Goal: Book appointment/travel/reservation

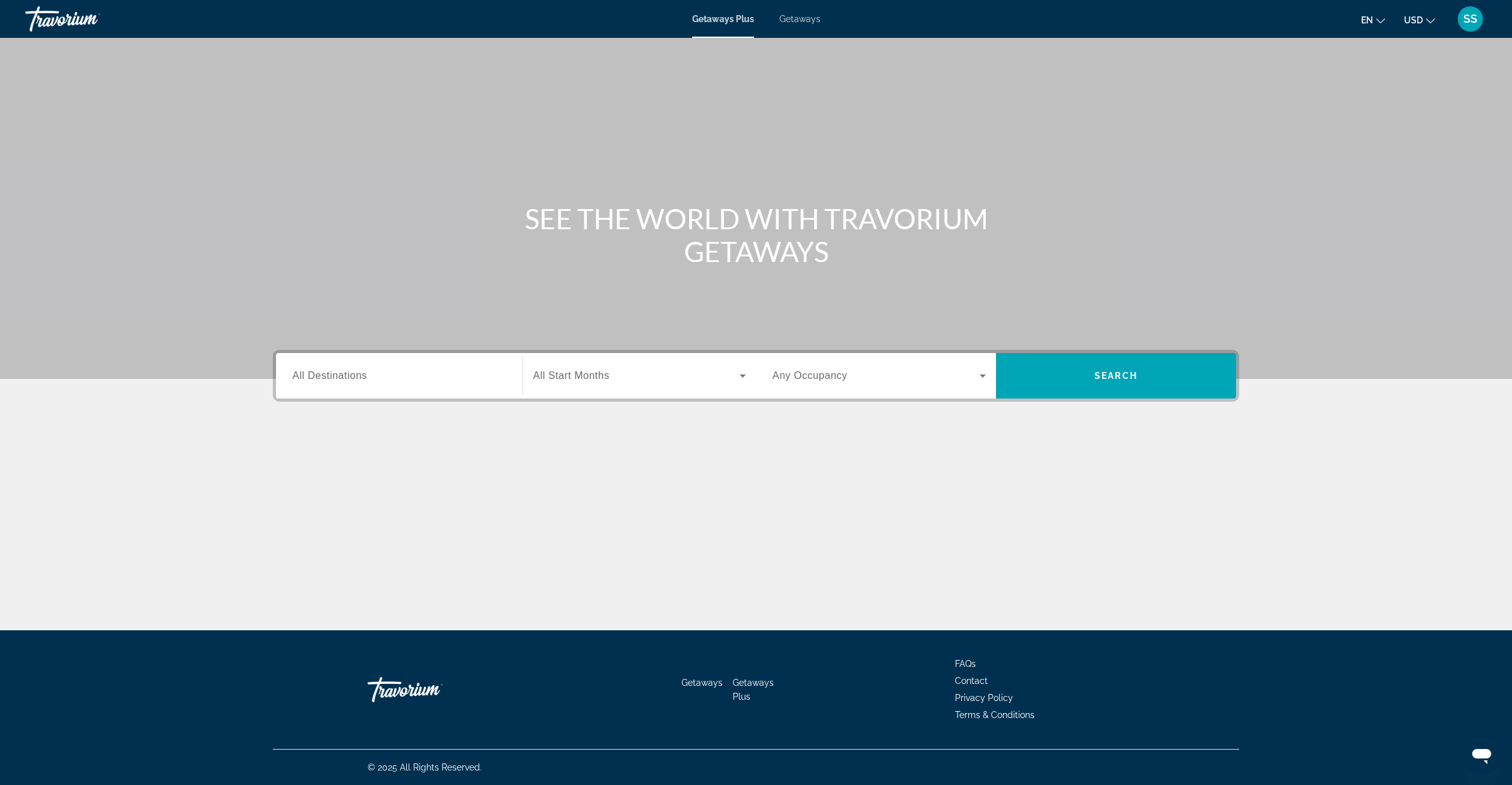
click at [339, 374] on span "All Destinations" at bounding box center [329, 375] width 74 height 11
click at [339, 374] on input "Destination All Destinations" at bounding box center [399, 376] width 214 height 15
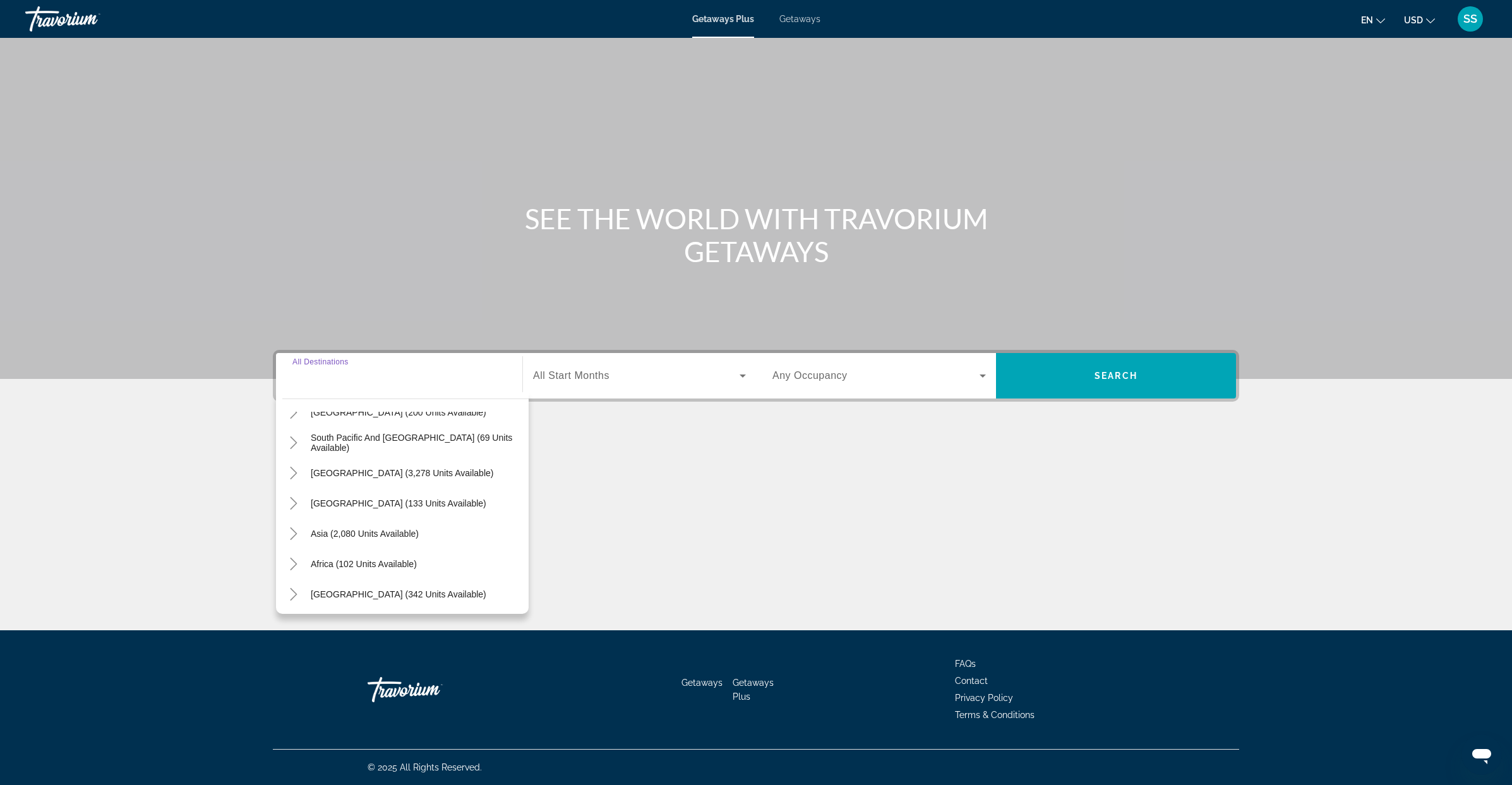
scroll to position [204, 0]
click at [299, 563] on icon "Toggle Africa (102 units available)" at bounding box center [293, 562] width 12 height 12
click at [363, 564] on span "Other (43 units available)" at bounding box center [351, 562] width 101 height 10
type input "**********"
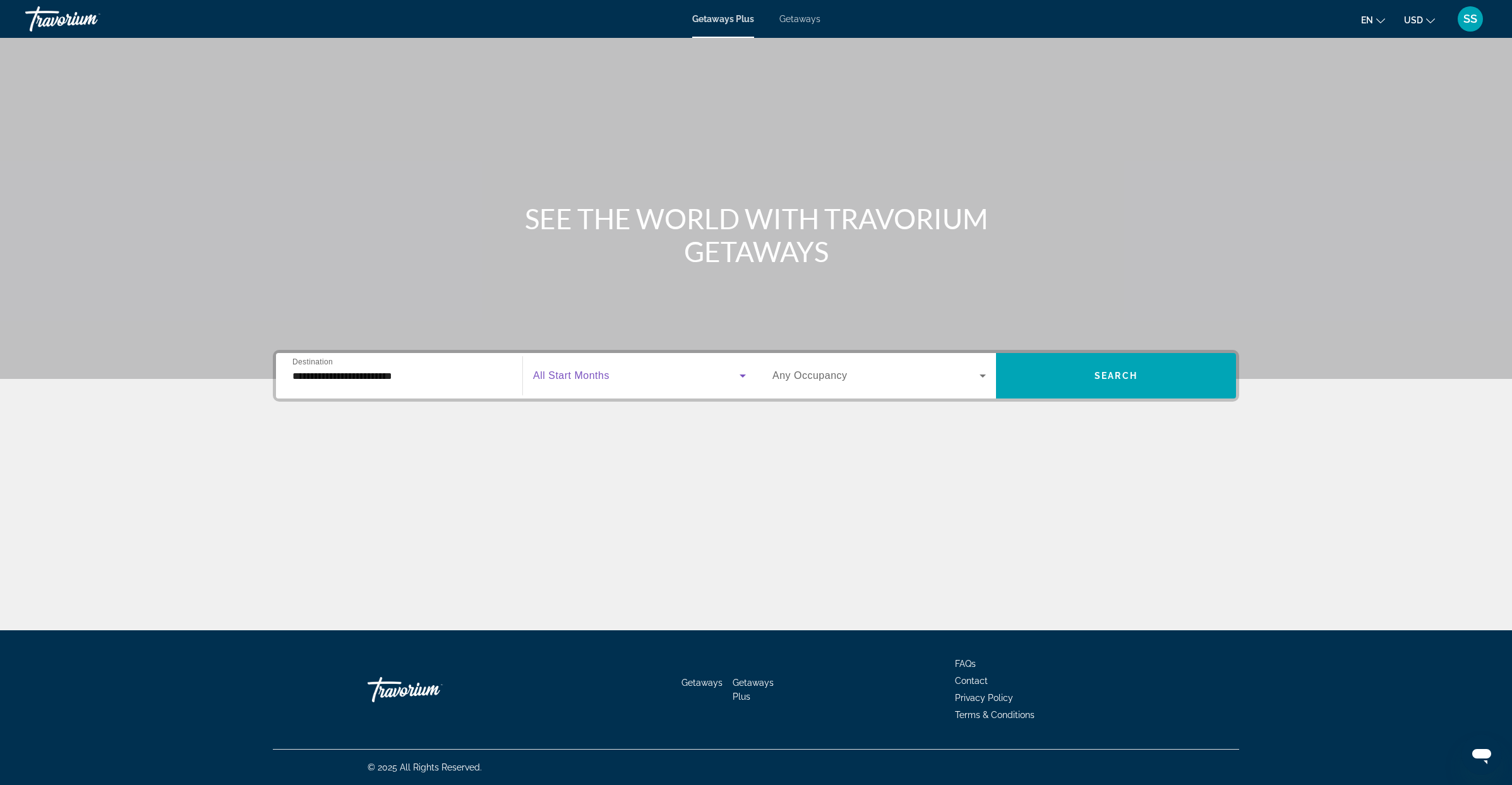
click at [683, 381] on span "Search widget" at bounding box center [636, 375] width 206 height 15
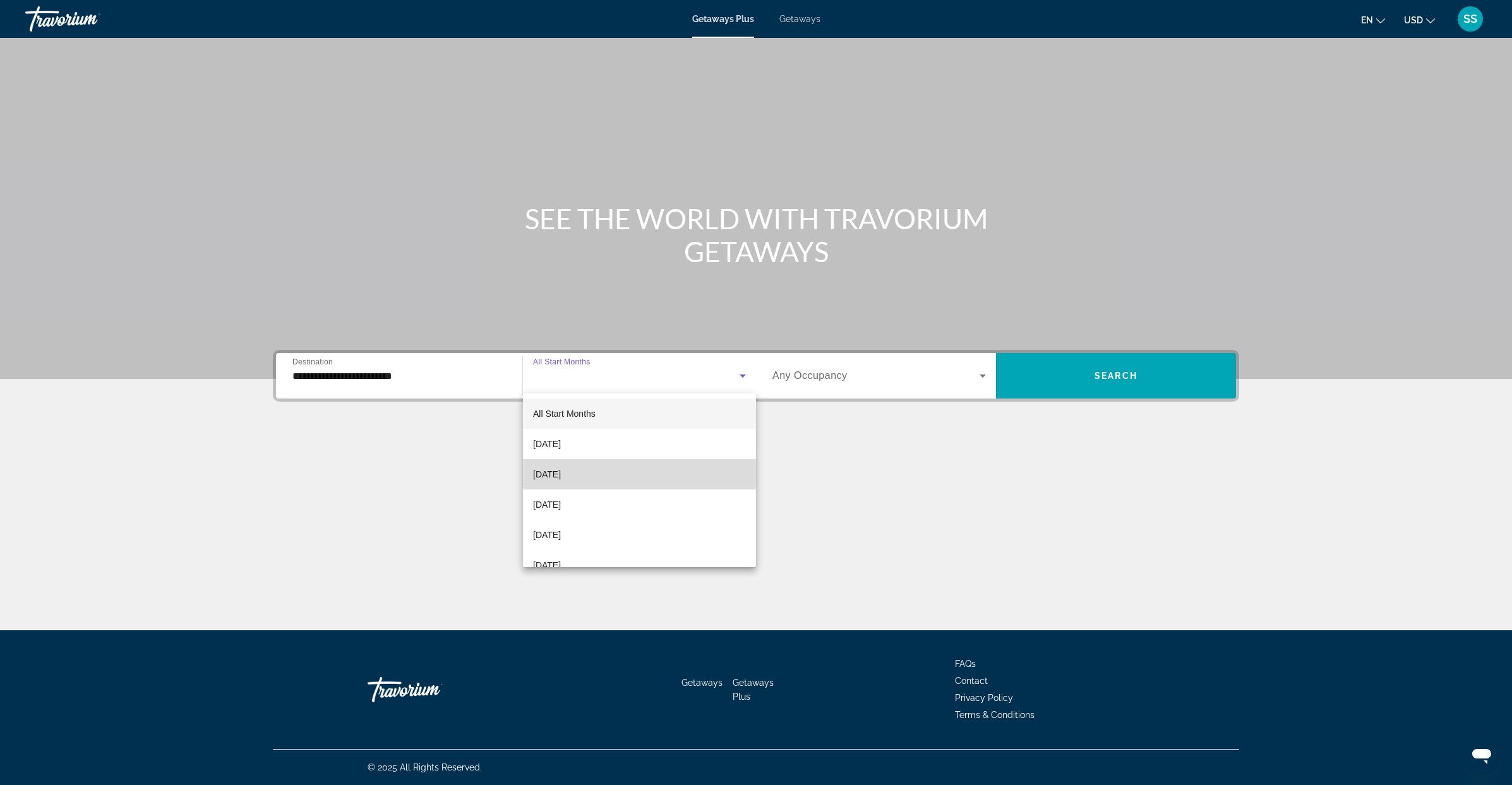
click at [561, 472] on span "[DATE]" at bounding box center [547, 474] width 28 height 15
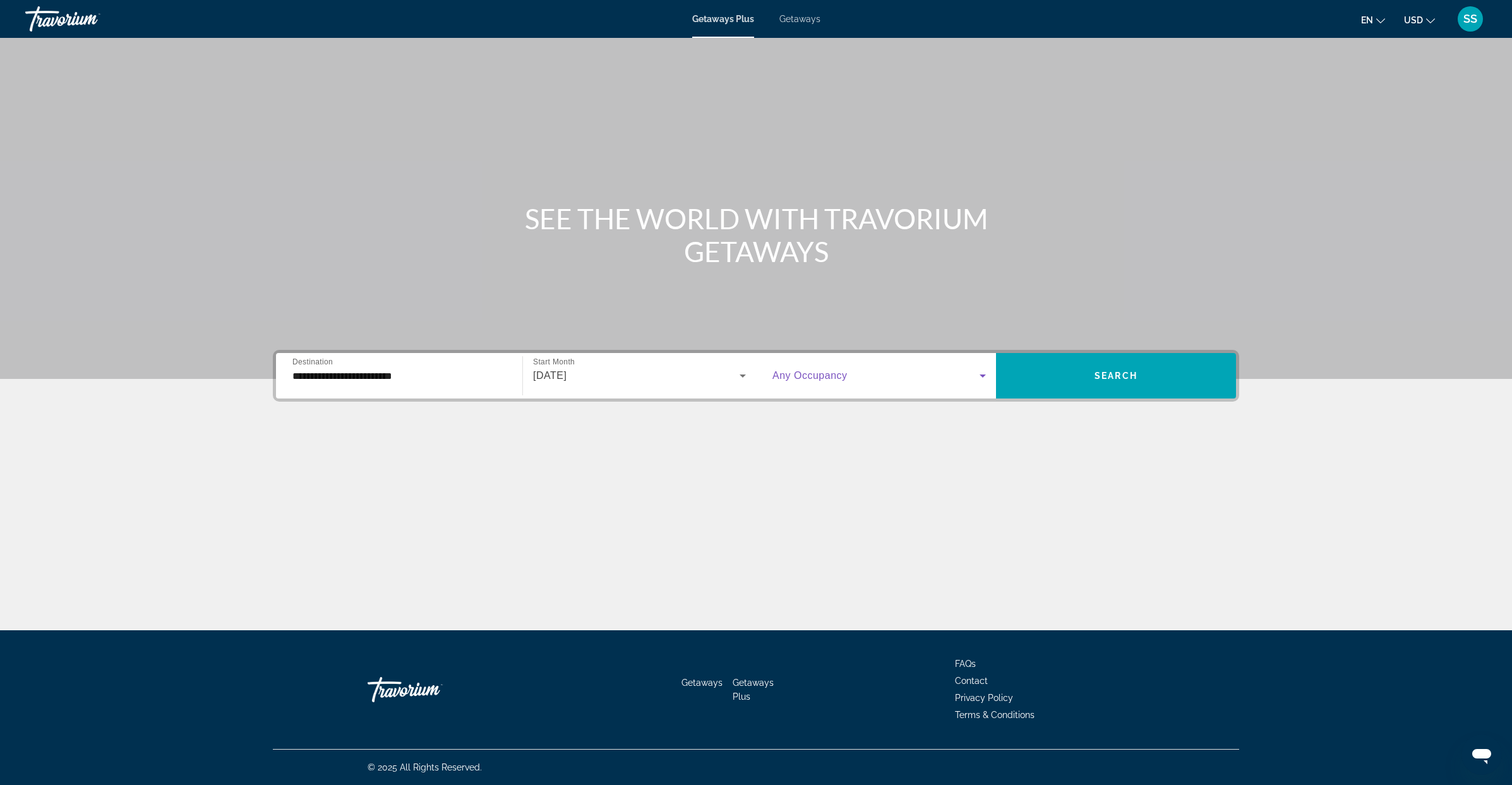
click at [967, 378] on span "Search widget" at bounding box center [875, 375] width 207 height 15
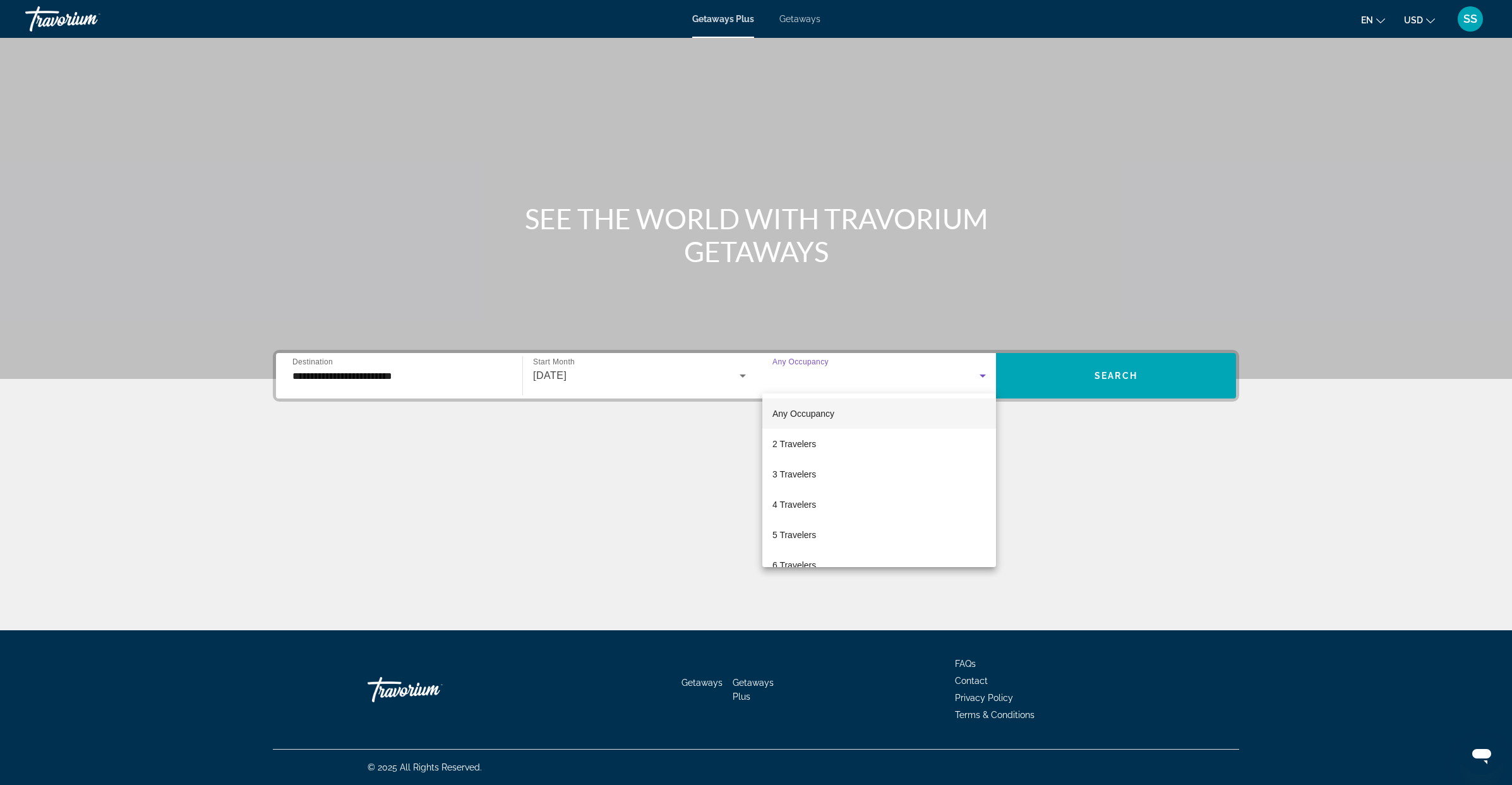
click at [967, 378] on div at bounding box center [756, 392] width 1512 height 785
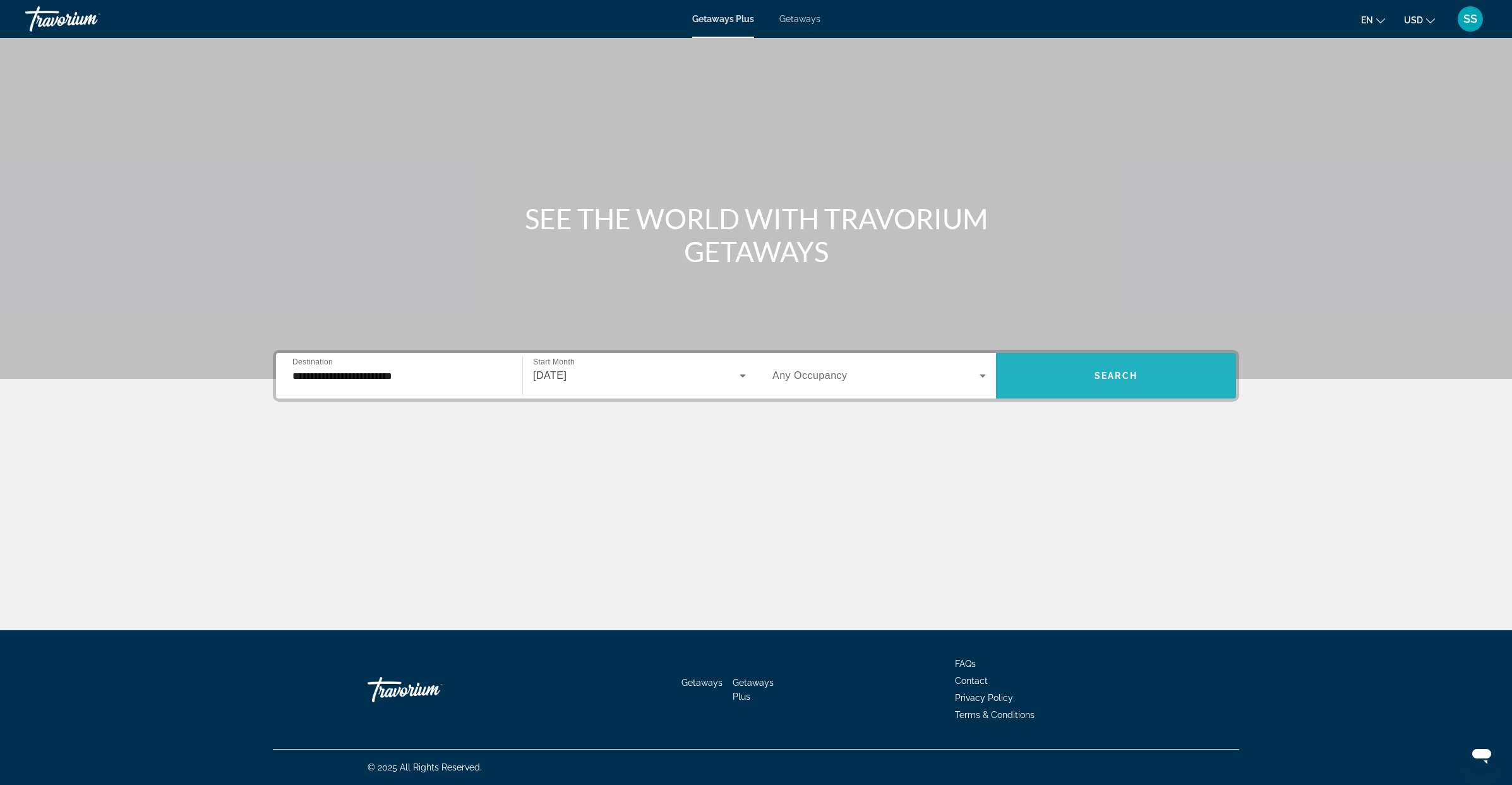
click at [1148, 378] on span "Search widget" at bounding box center [1115, 376] width 240 height 30
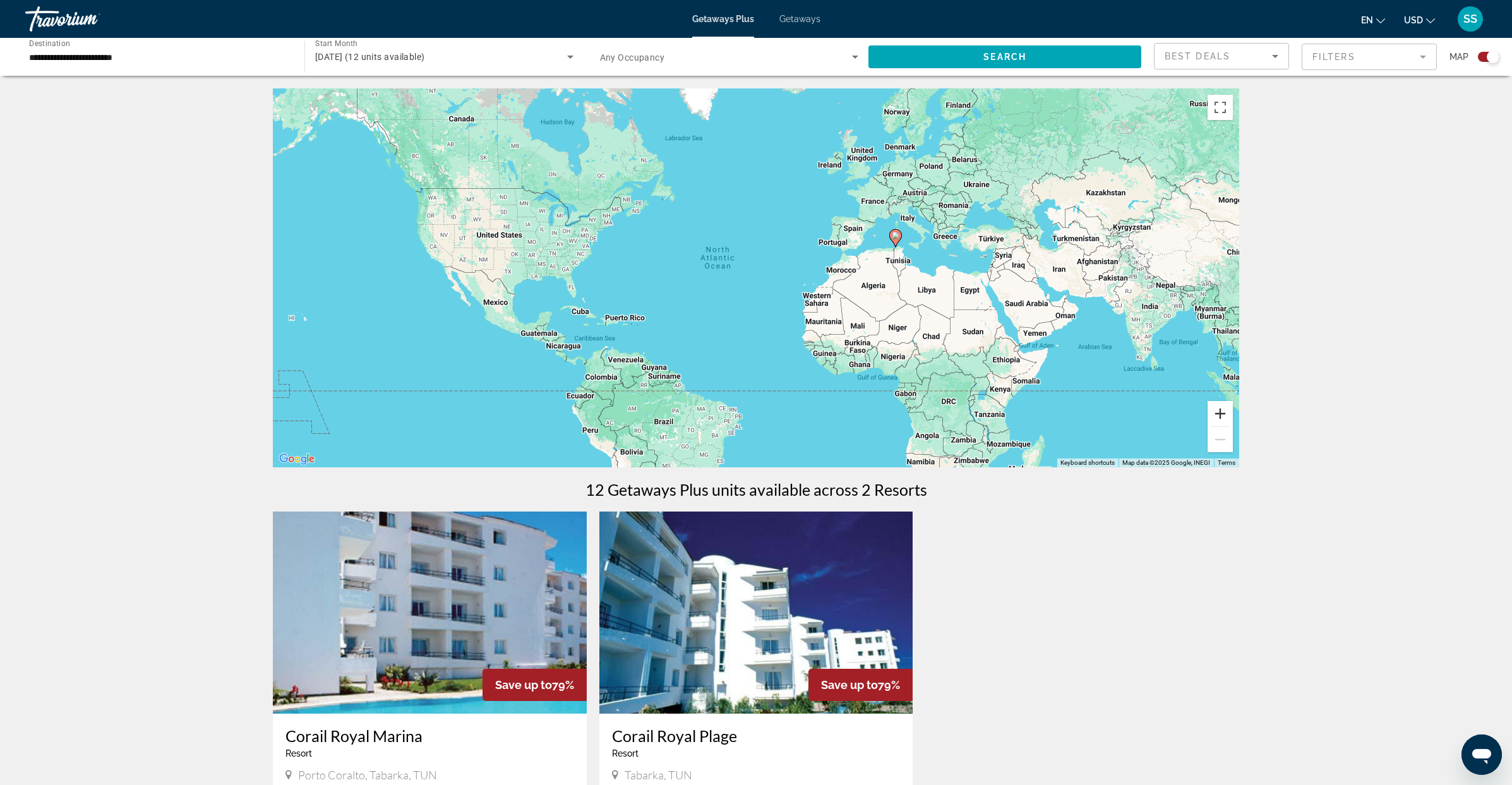
click at [1216, 411] on button "Zoom in" at bounding box center [1220, 413] width 25 height 25
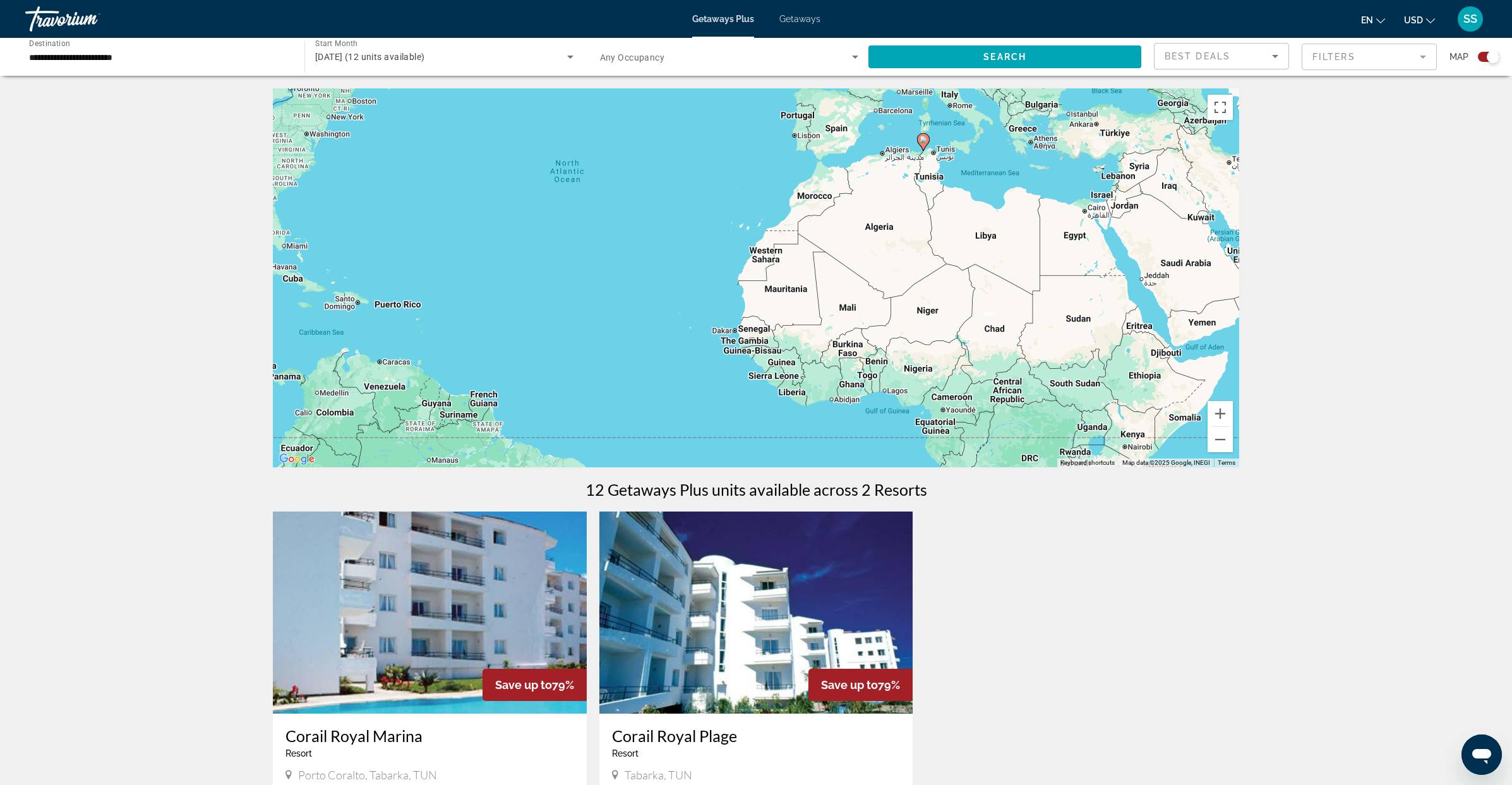
drag, startPoint x: 1152, startPoint y: 400, endPoint x: 1040, endPoint y: 332, distance: 131.0
click at [1040, 332] on div "To activate drag with keyboard, press Alt + Enter. Once in keyboard drag state,…" at bounding box center [756, 278] width 966 height 379
click at [811, 199] on div "To activate drag with keyboard, press Alt + Enter. Once in keyboard drag state,…" at bounding box center [756, 278] width 966 height 379
click at [807, 20] on span "Getaways" at bounding box center [800, 18] width 41 height 10
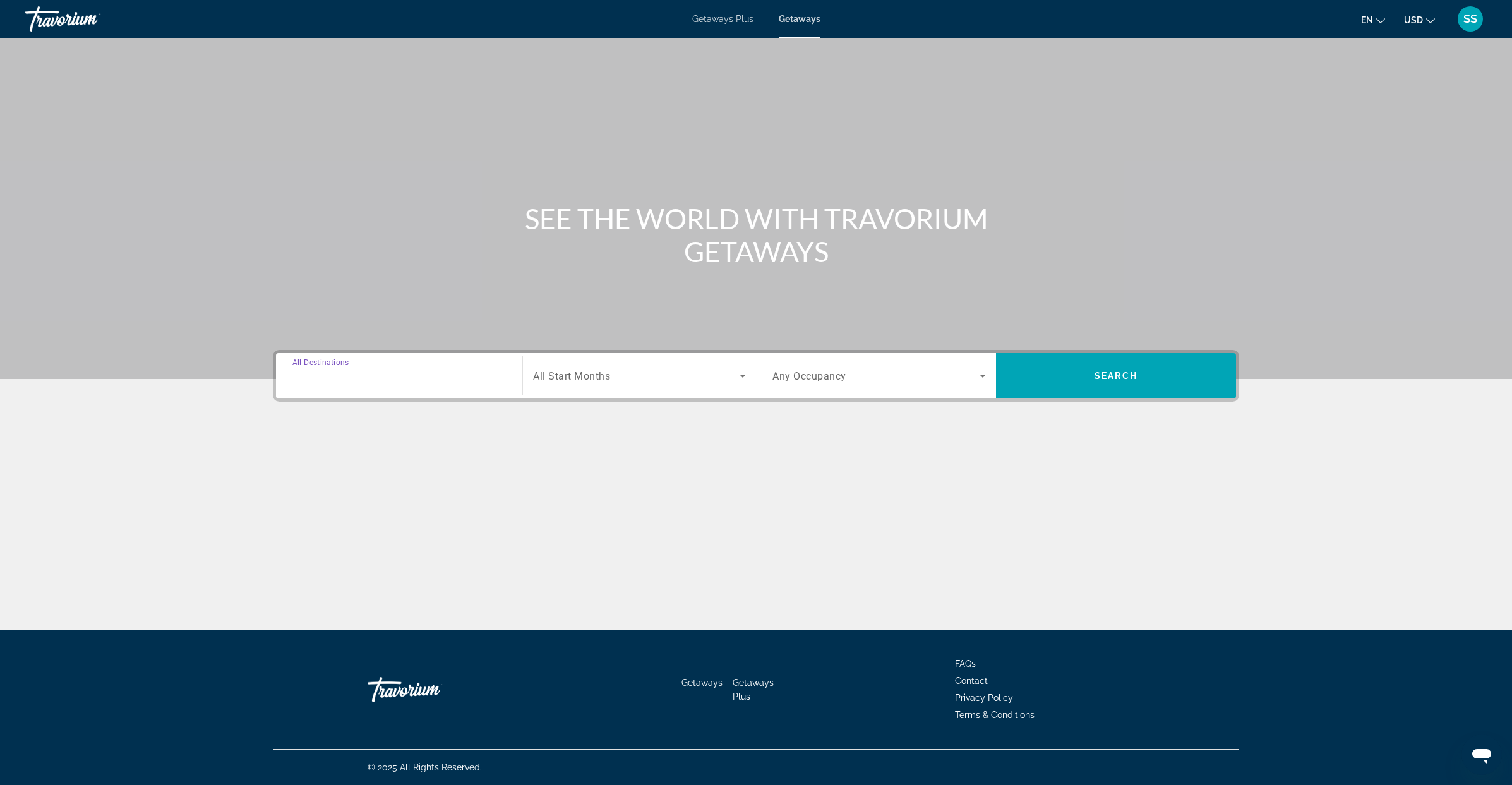
click at [453, 381] on input "Destination All Destinations" at bounding box center [399, 376] width 214 height 15
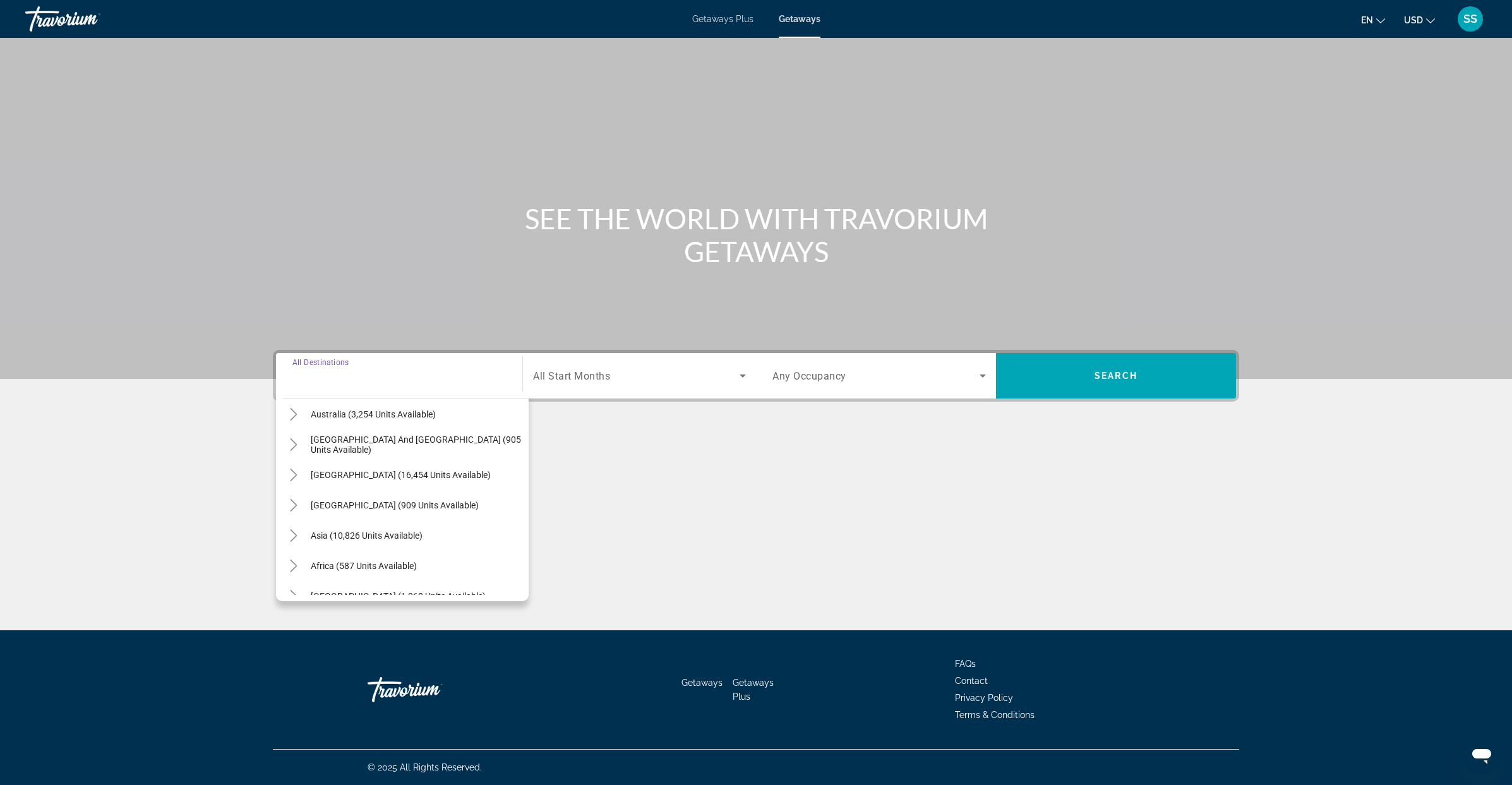
scroll to position [204, 0]
click at [298, 549] on icon "Toggle Africa (587 units available)" at bounding box center [293, 549] width 12 height 12
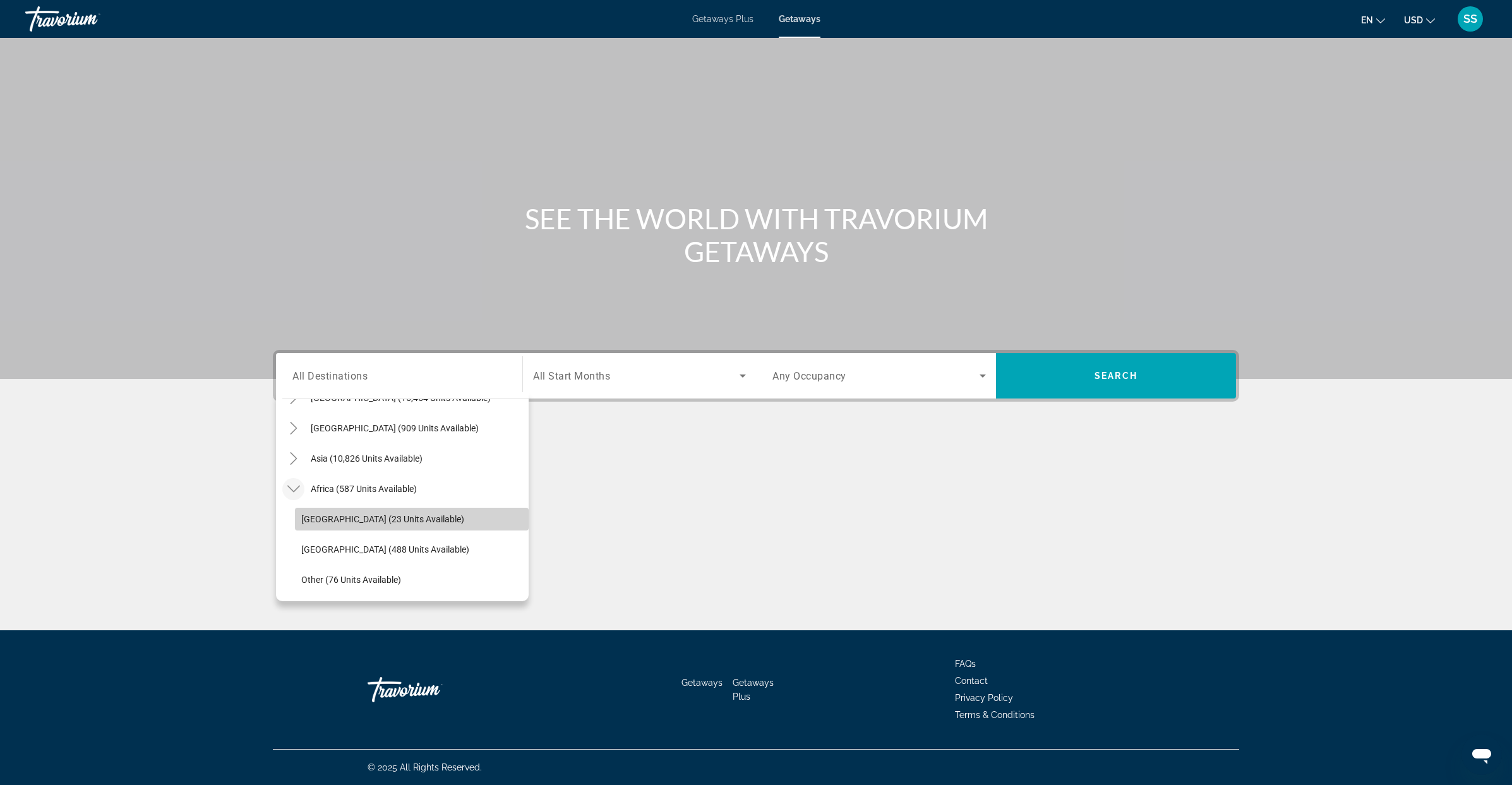
click at [380, 522] on span "[GEOGRAPHIC_DATA] (23 units available)" at bounding box center [382, 518] width 163 height 10
type input "**********"
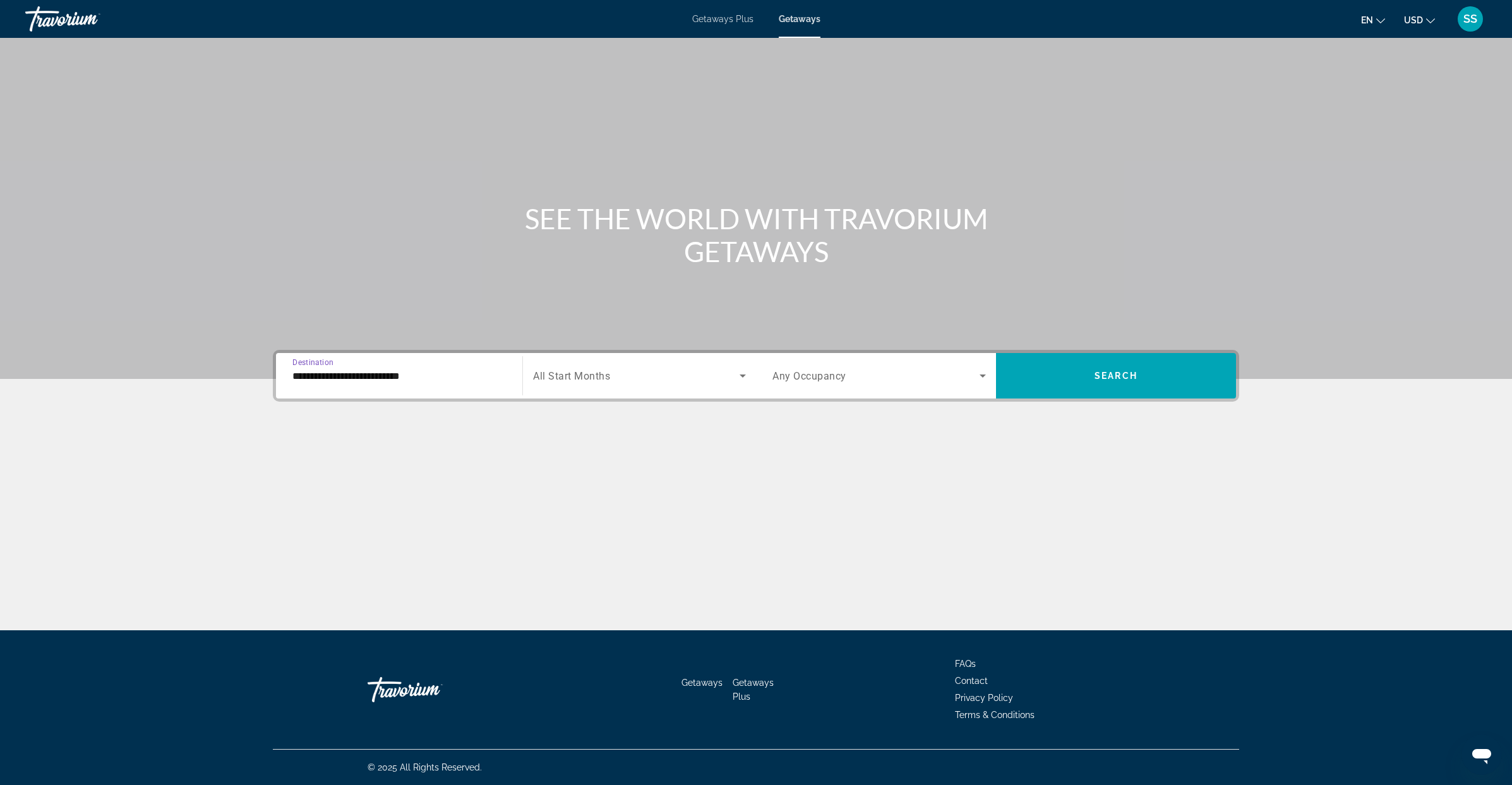
click at [745, 377] on icon "Search widget" at bounding box center [743, 375] width 15 height 15
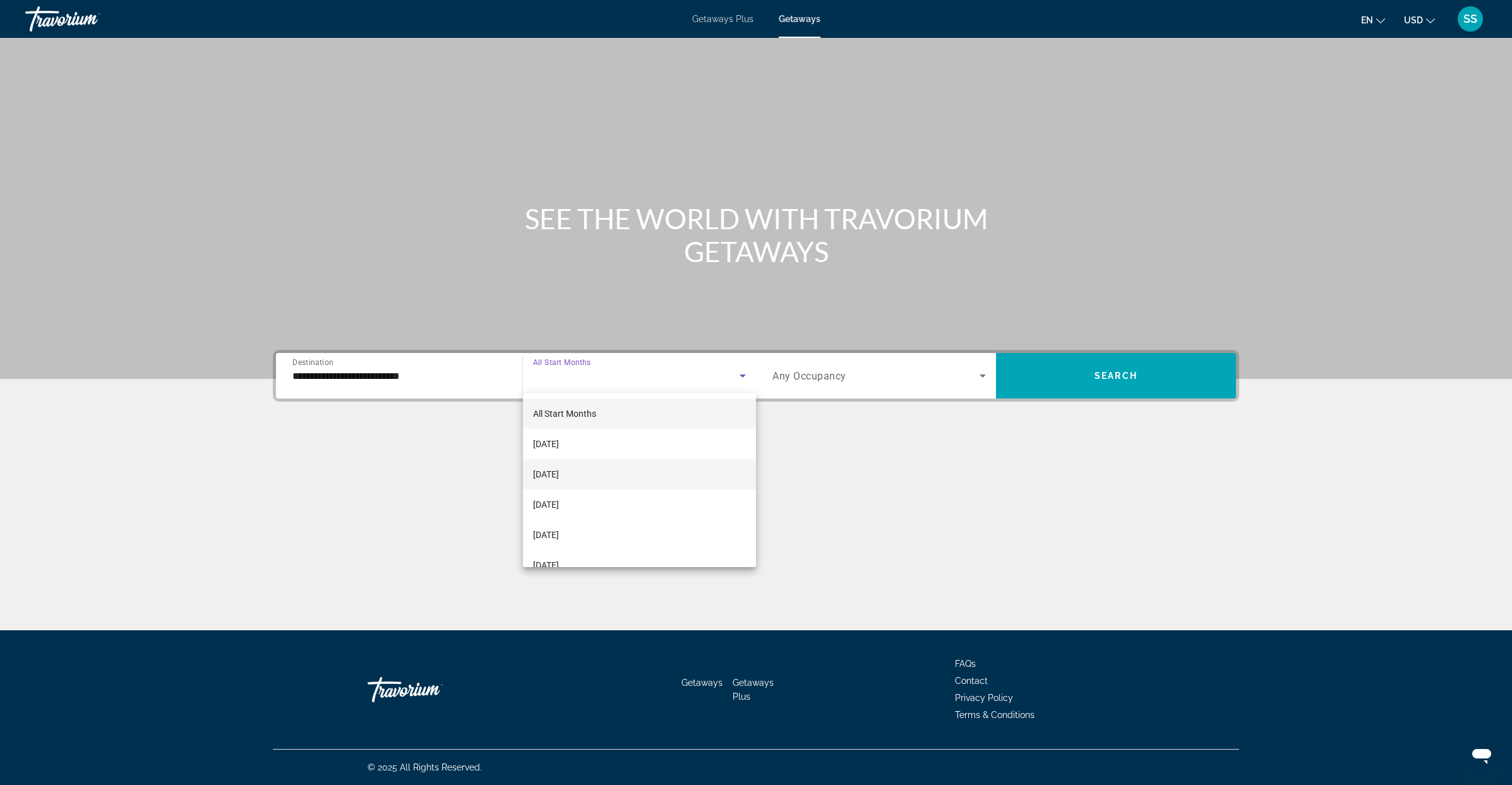
click at [633, 485] on mat-option "[DATE]" at bounding box center [639, 474] width 233 height 30
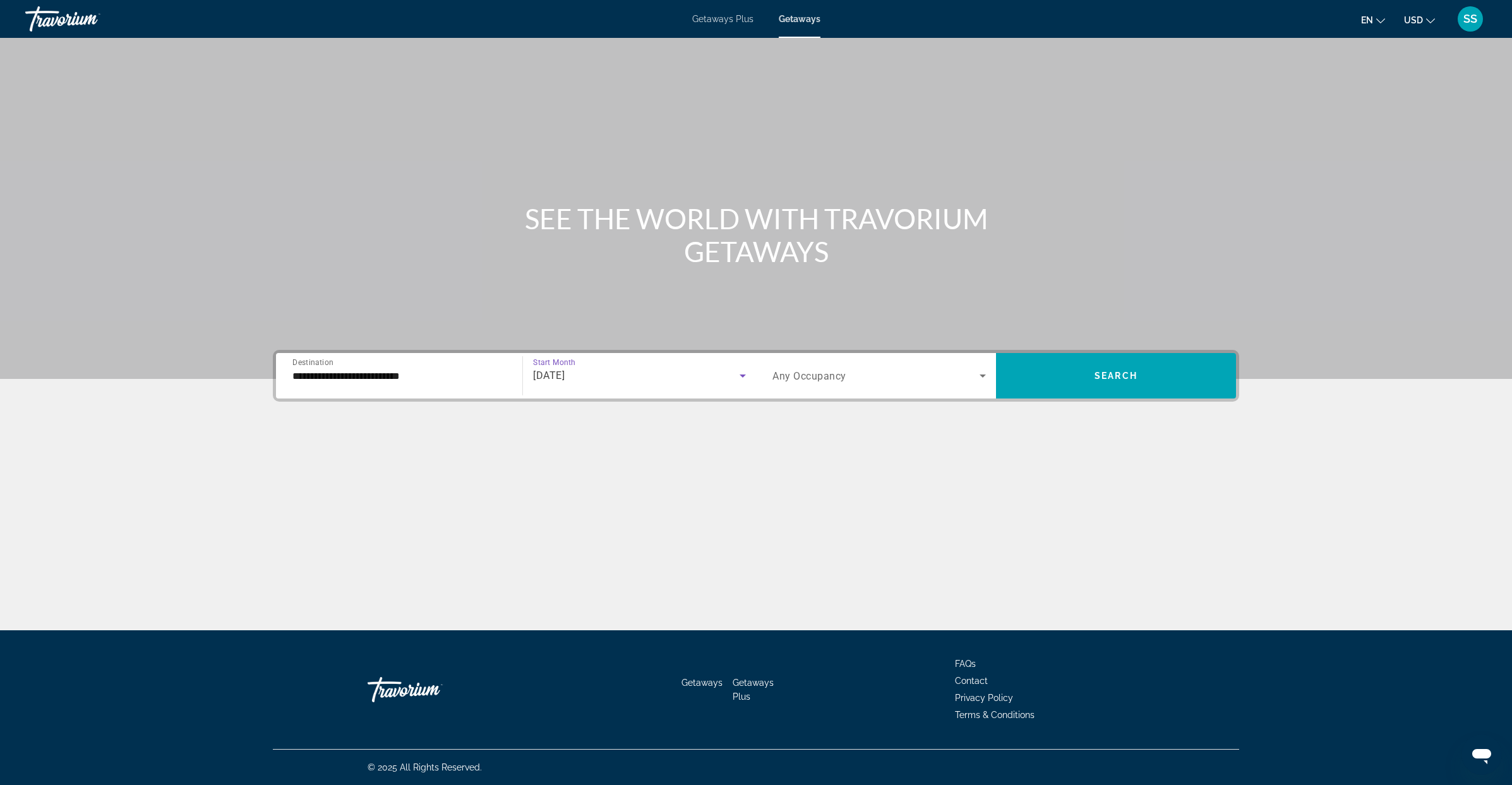
click at [970, 376] on span "Search widget" at bounding box center [875, 375] width 207 height 15
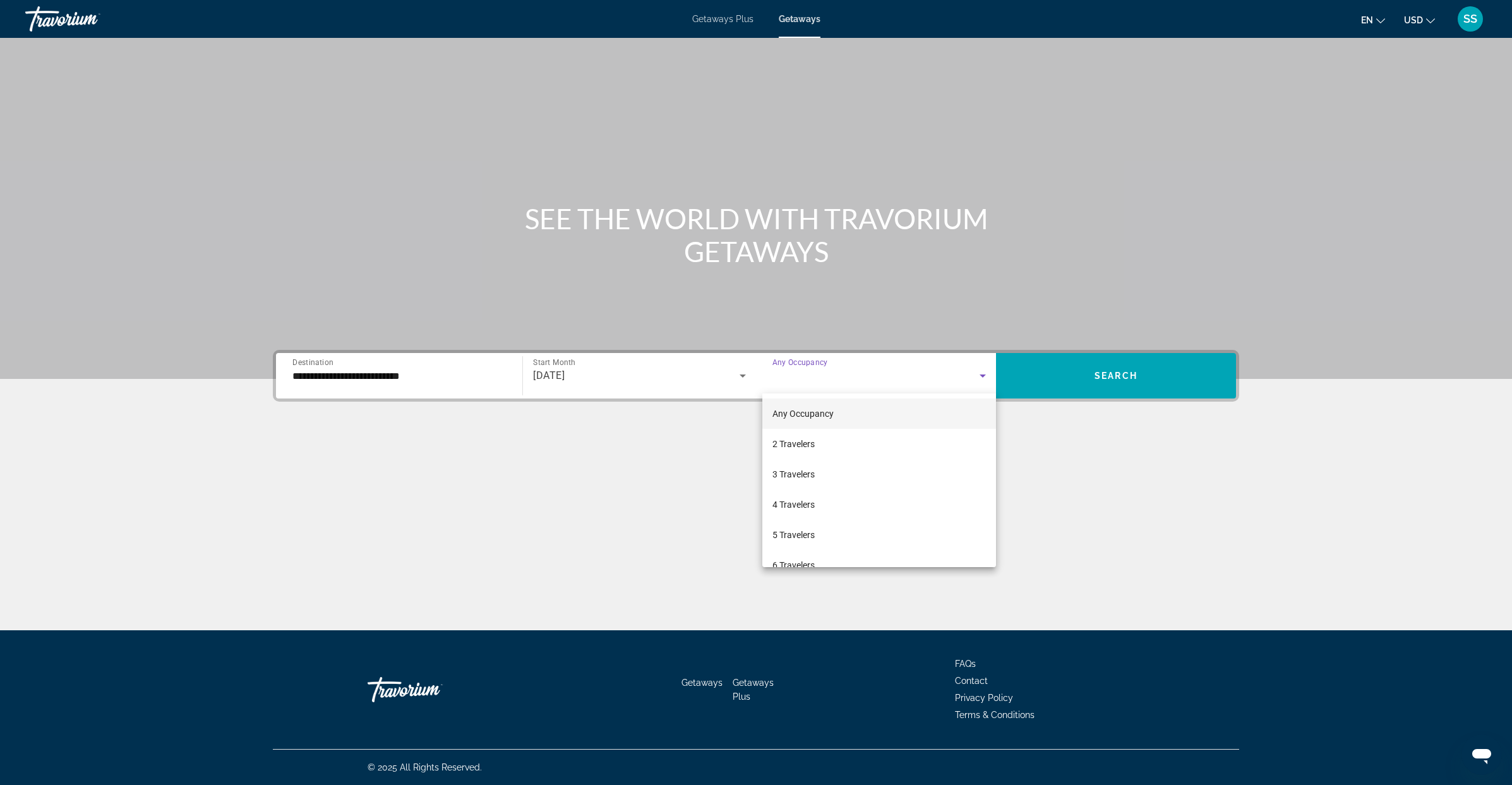
click at [970, 376] on div at bounding box center [756, 392] width 1512 height 785
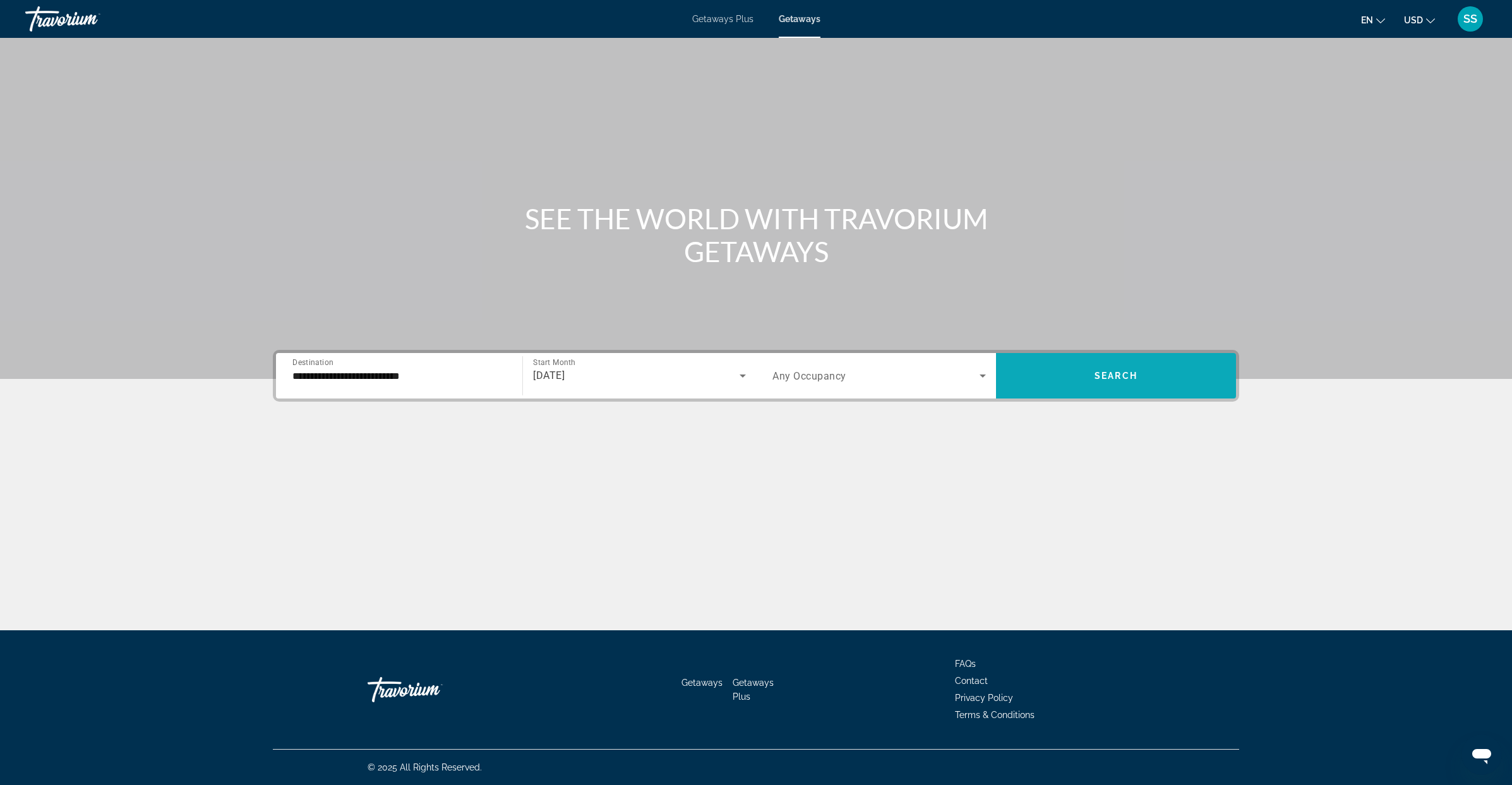
click at [1121, 373] on span "Search" at bounding box center [1115, 375] width 43 height 10
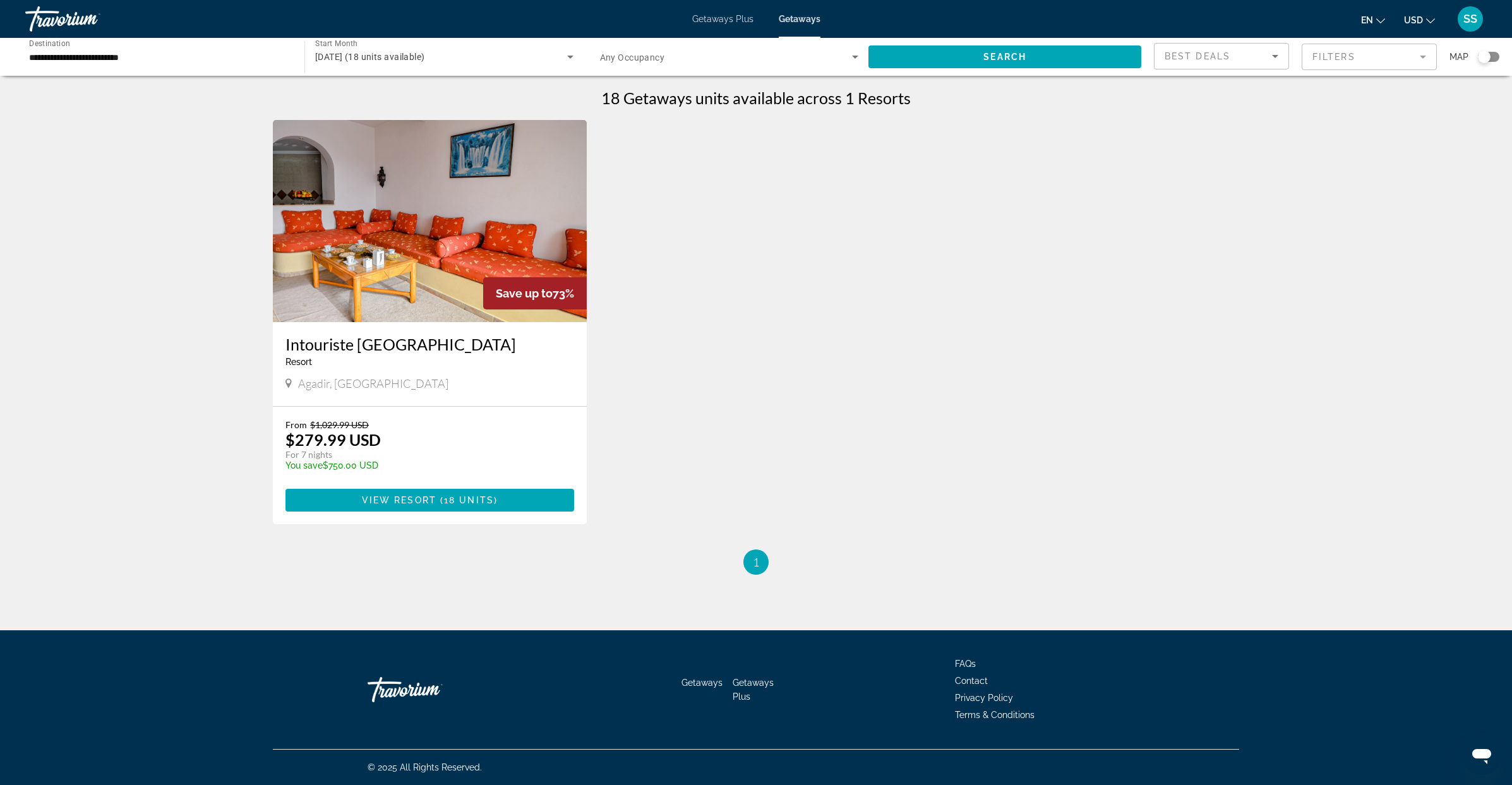
click at [418, 221] on img "Main content" at bounding box center [430, 221] width 314 height 202
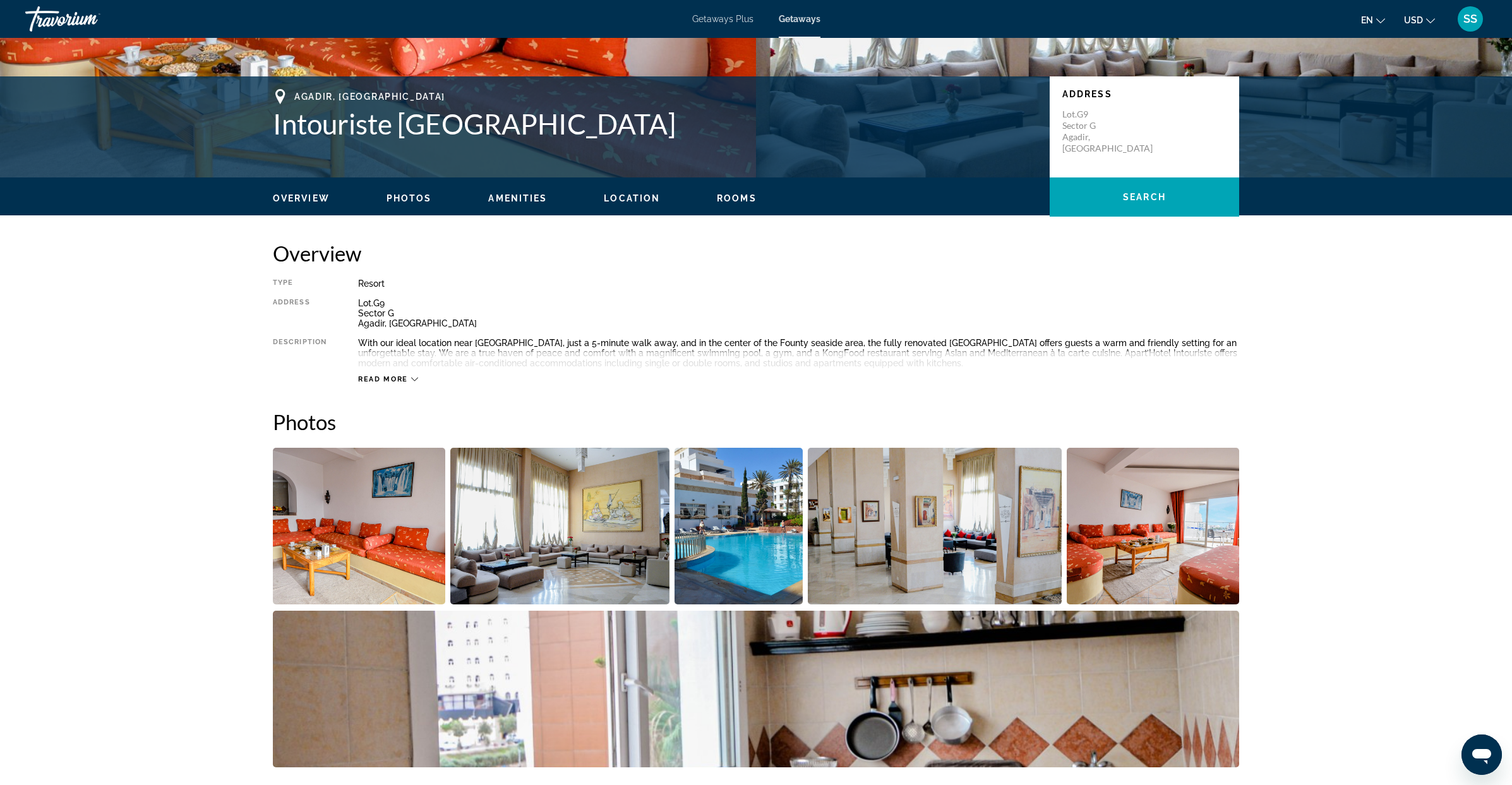
scroll to position [84, 0]
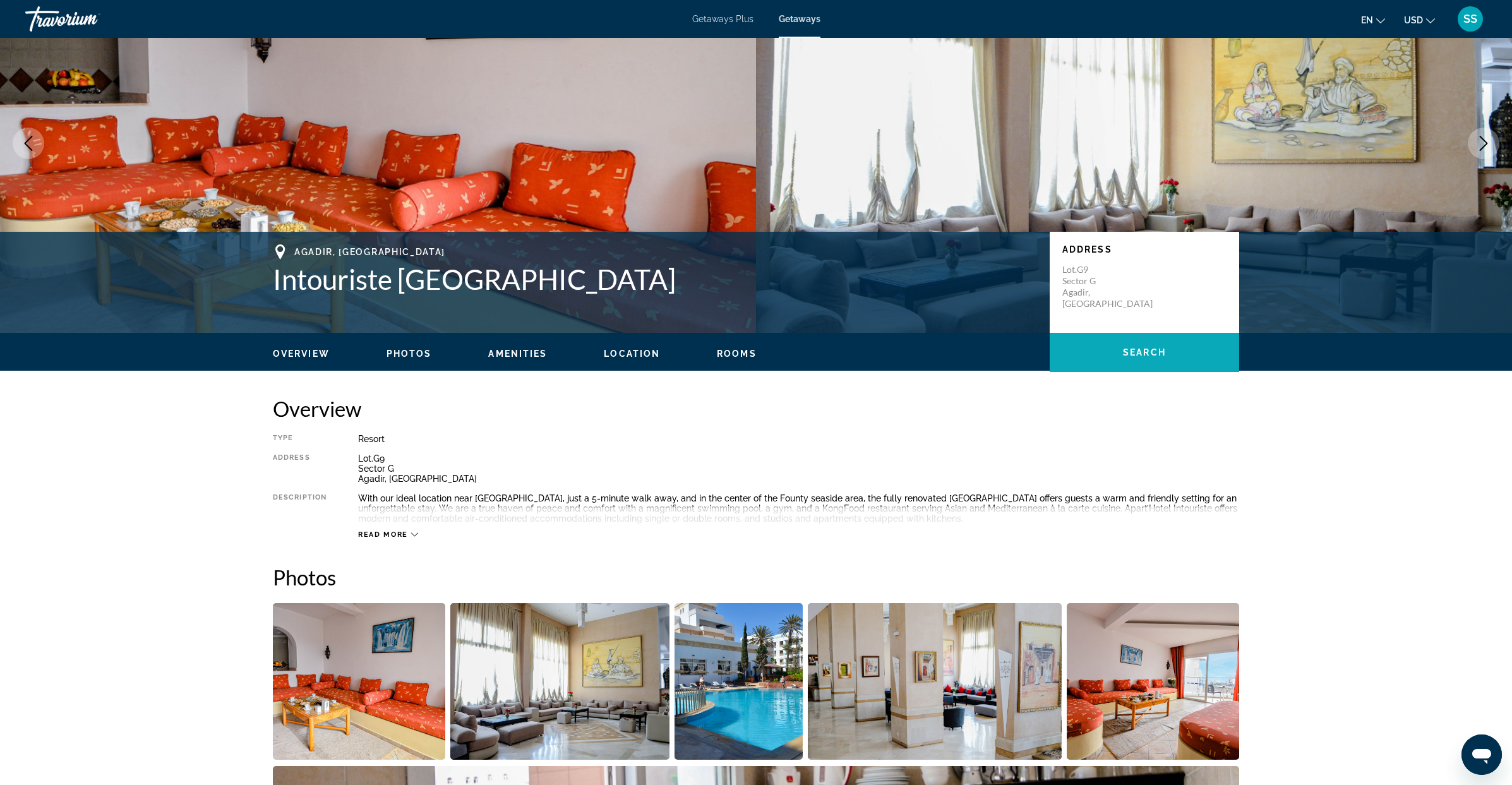
click at [1142, 349] on span "Search" at bounding box center [1144, 352] width 43 height 10
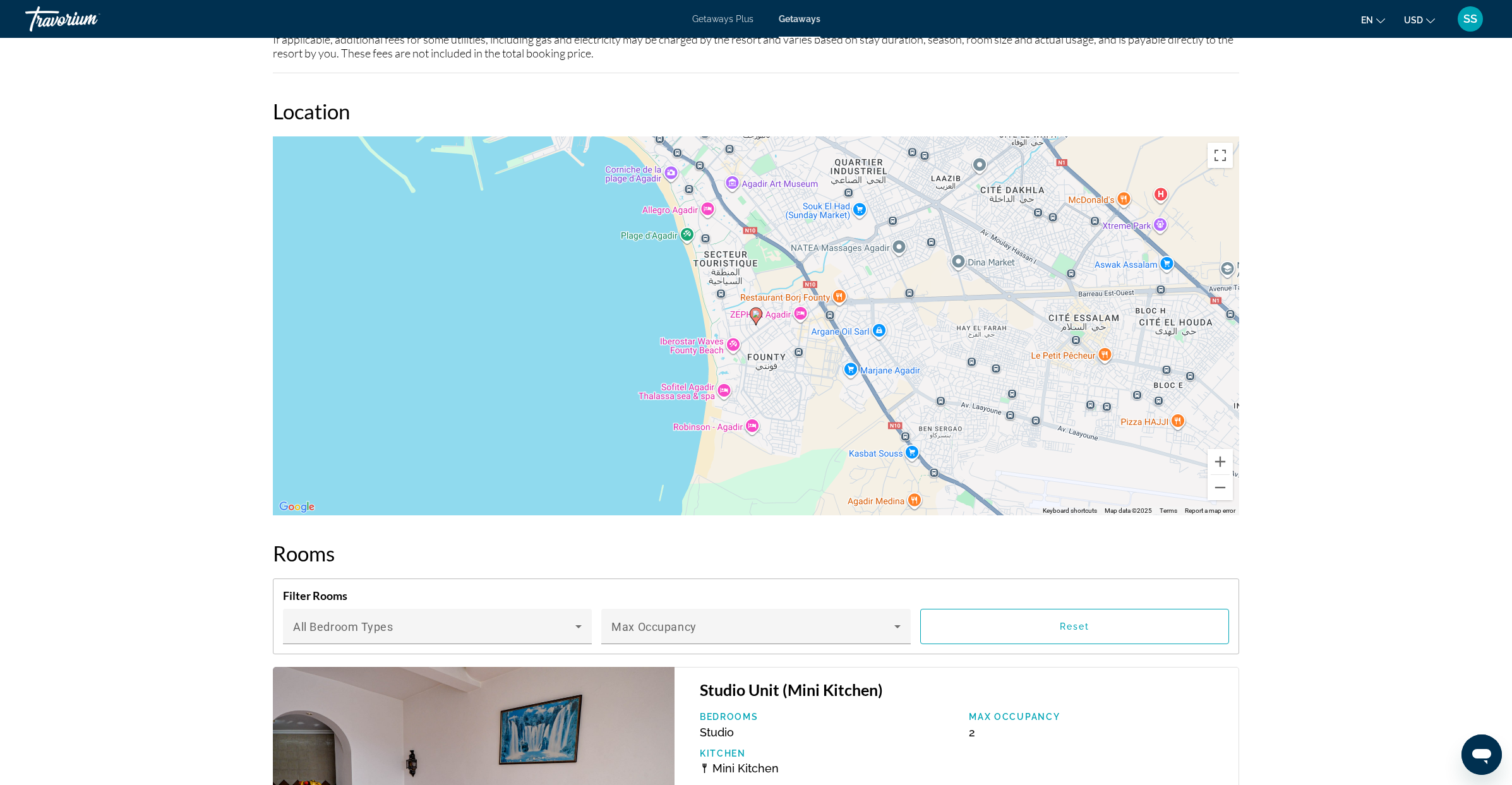
scroll to position [1219, 0]
click at [1222, 487] on button "Zoom out" at bounding box center [1220, 489] width 25 height 25
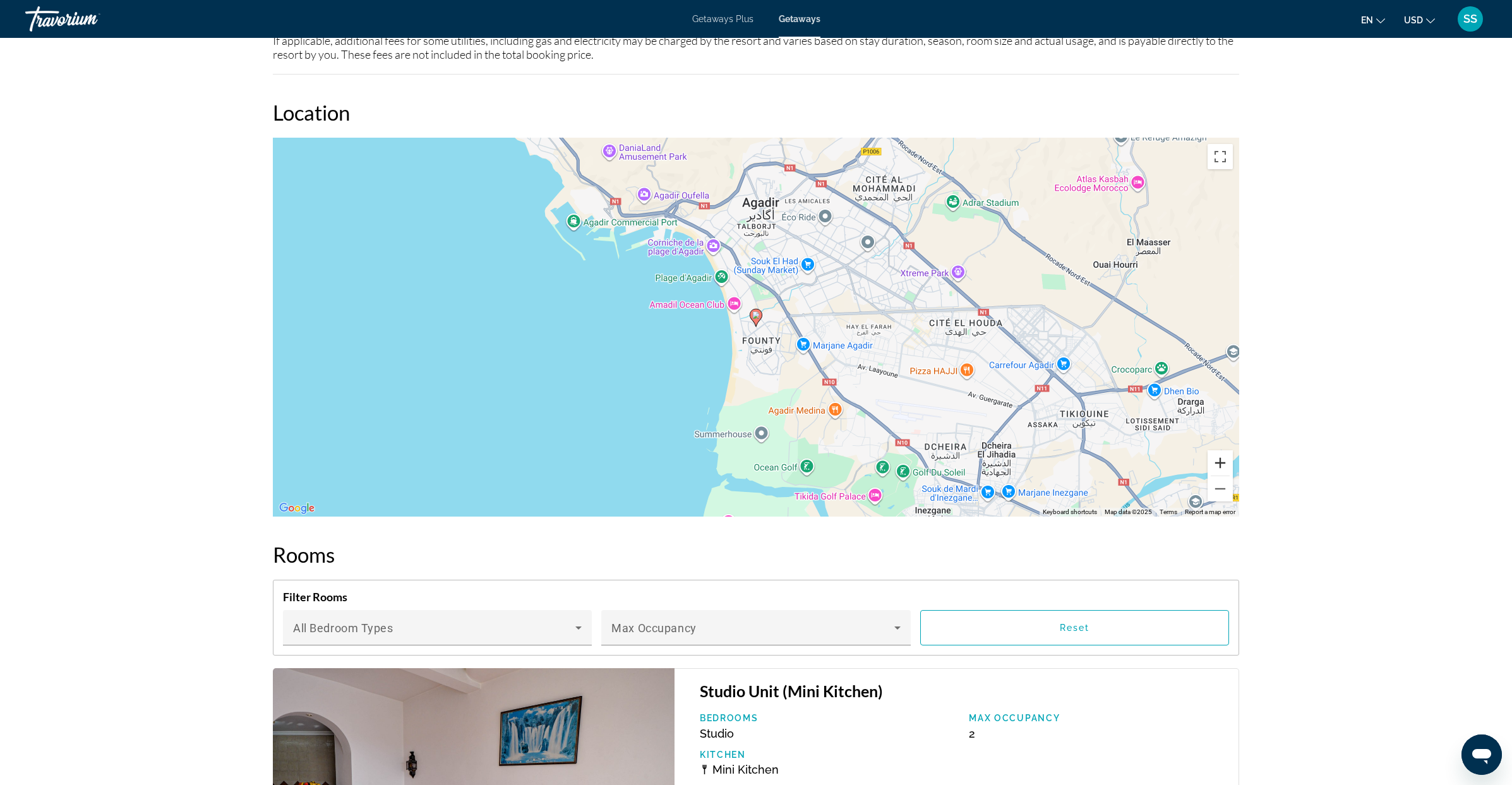
click at [1220, 463] on button "Zoom in" at bounding box center [1220, 462] width 25 height 25
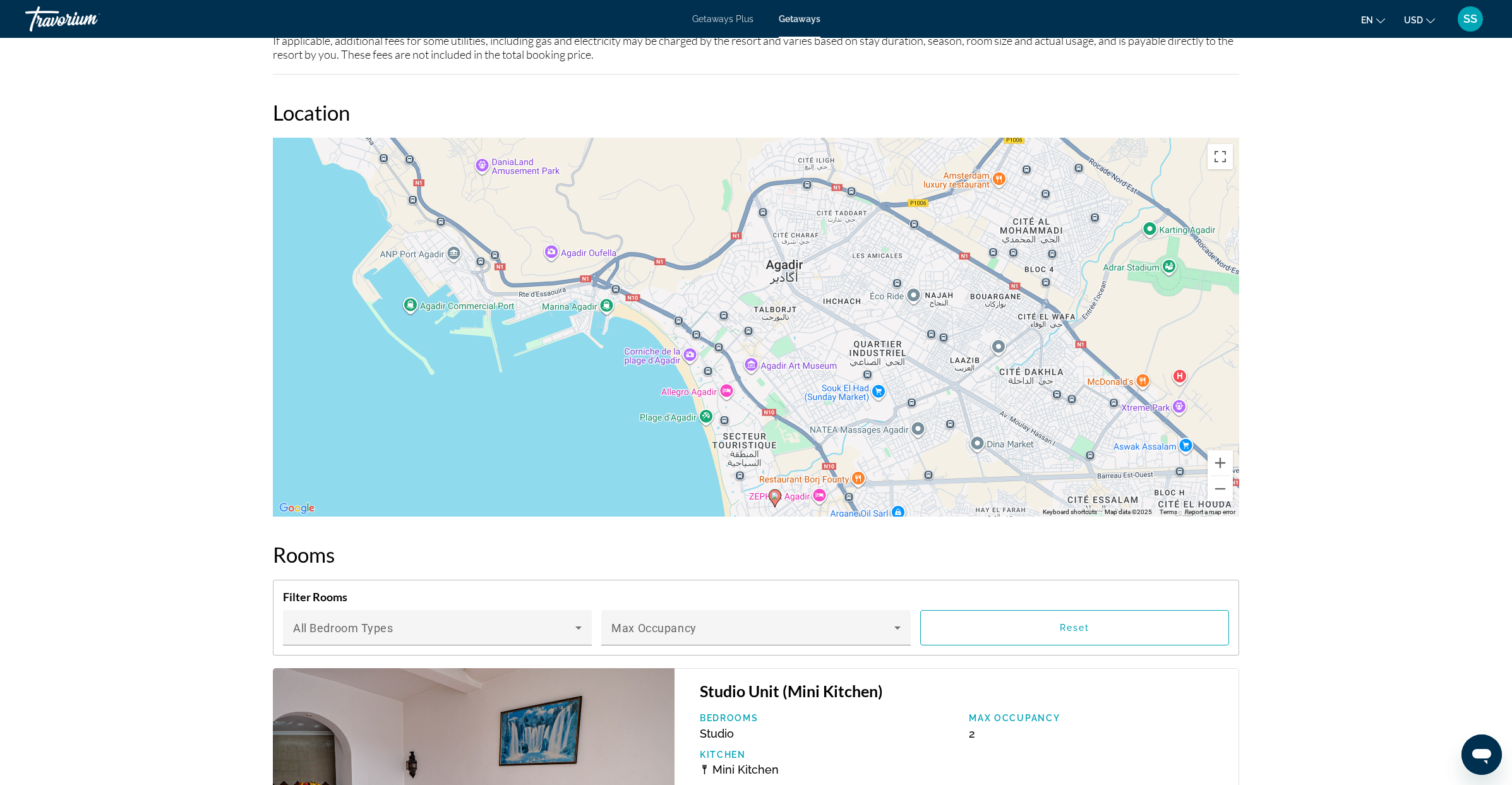
drag, startPoint x: 978, startPoint y: 279, endPoint x: 996, endPoint y: 461, distance: 182.9
click at [996, 461] on div "To activate drag with keyboard, press Alt + Enter. Once in keyboard drag state,…" at bounding box center [756, 326] width 966 height 379
click at [1223, 461] on button "Zoom in" at bounding box center [1220, 462] width 25 height 25
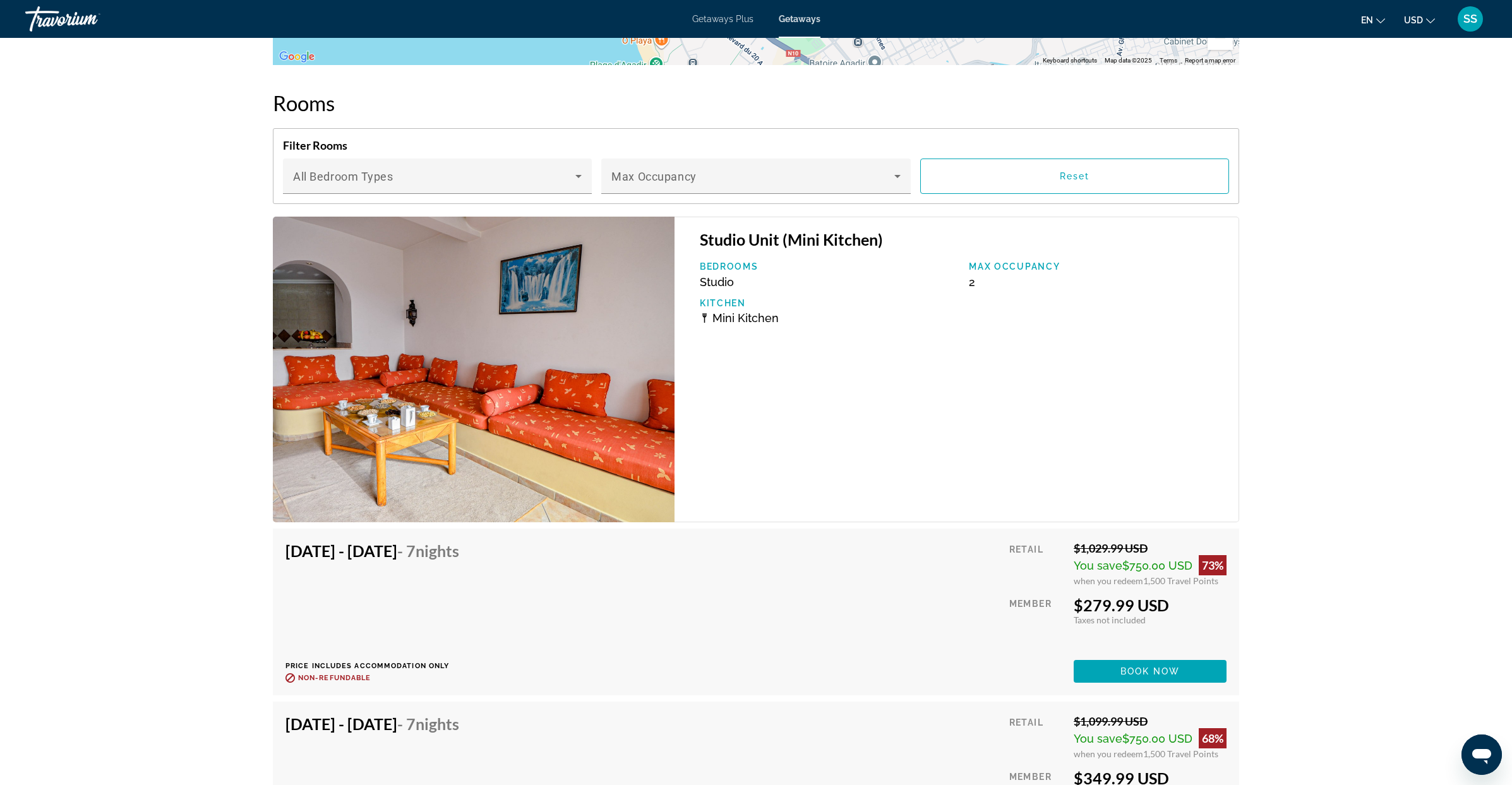
scroll to position [1663, 0]
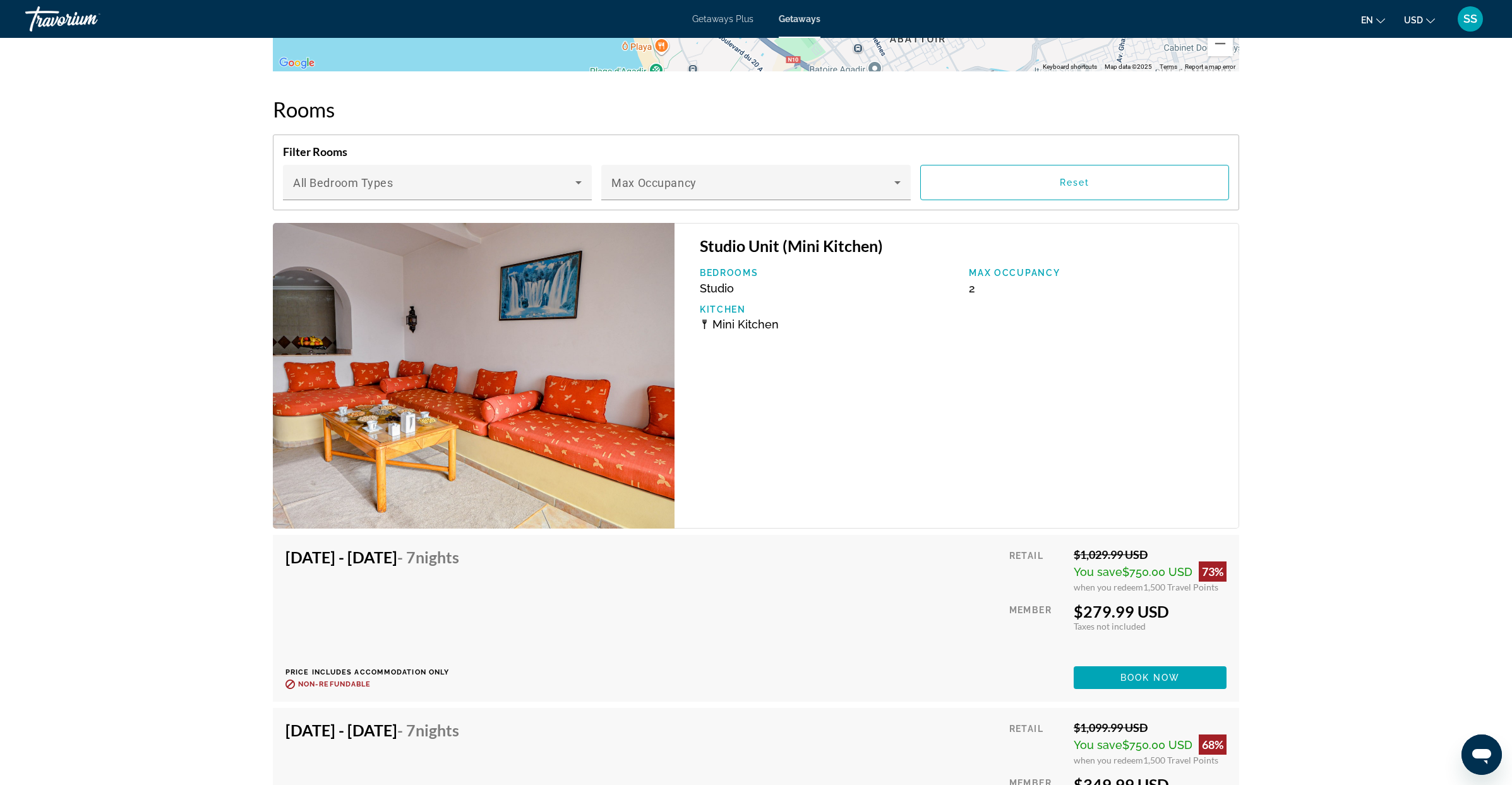
click at [501, 411] on img "Main content" at bounding box center [473, 375] width 401 height 305
click at [580, 183] on icon "Main content" at bounding box center [578, 182] width 15 height 15
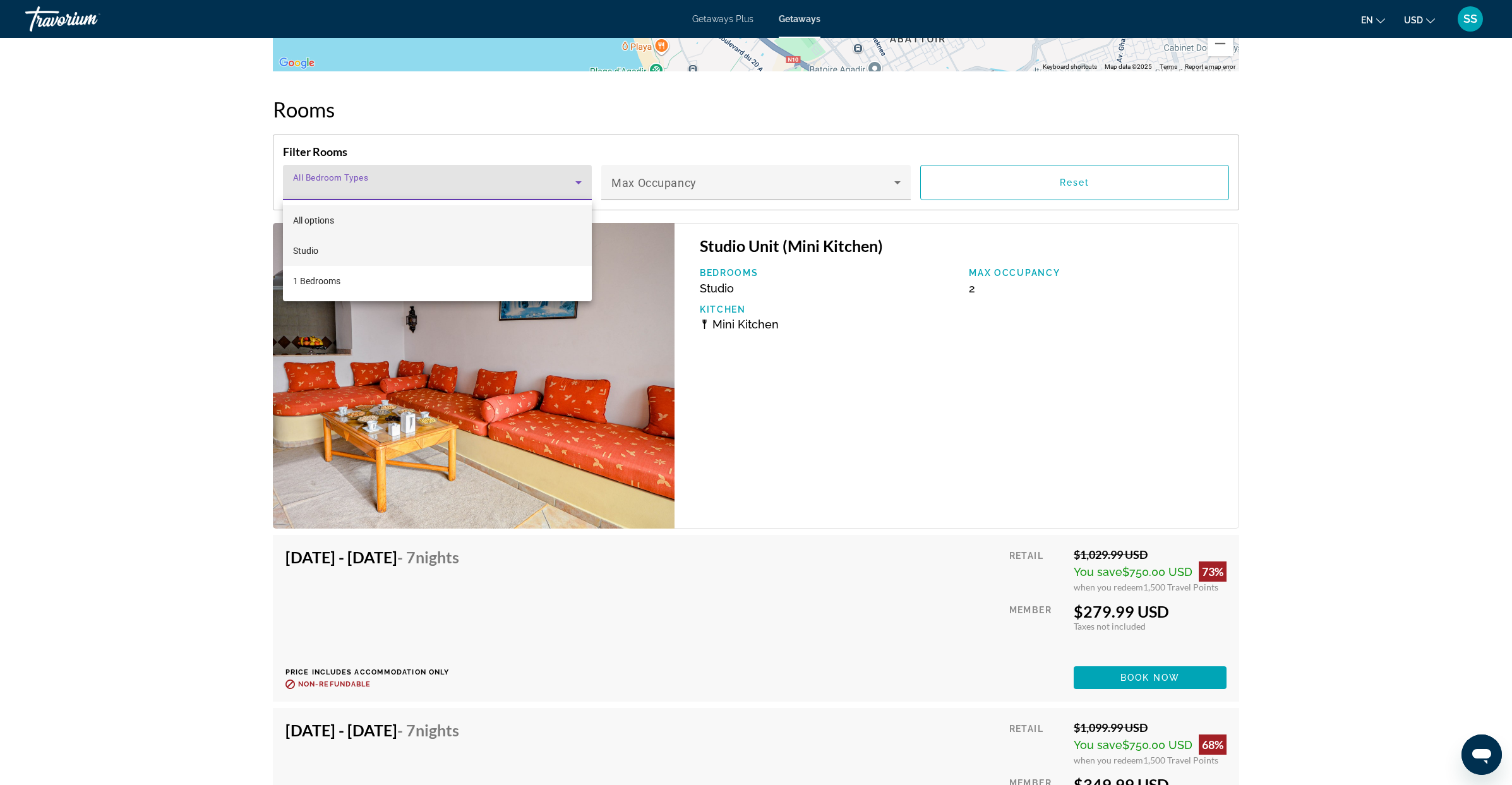
click at [355, 250] on mat-option "Studio" at bounding box center [438, 250] width 309 height 30
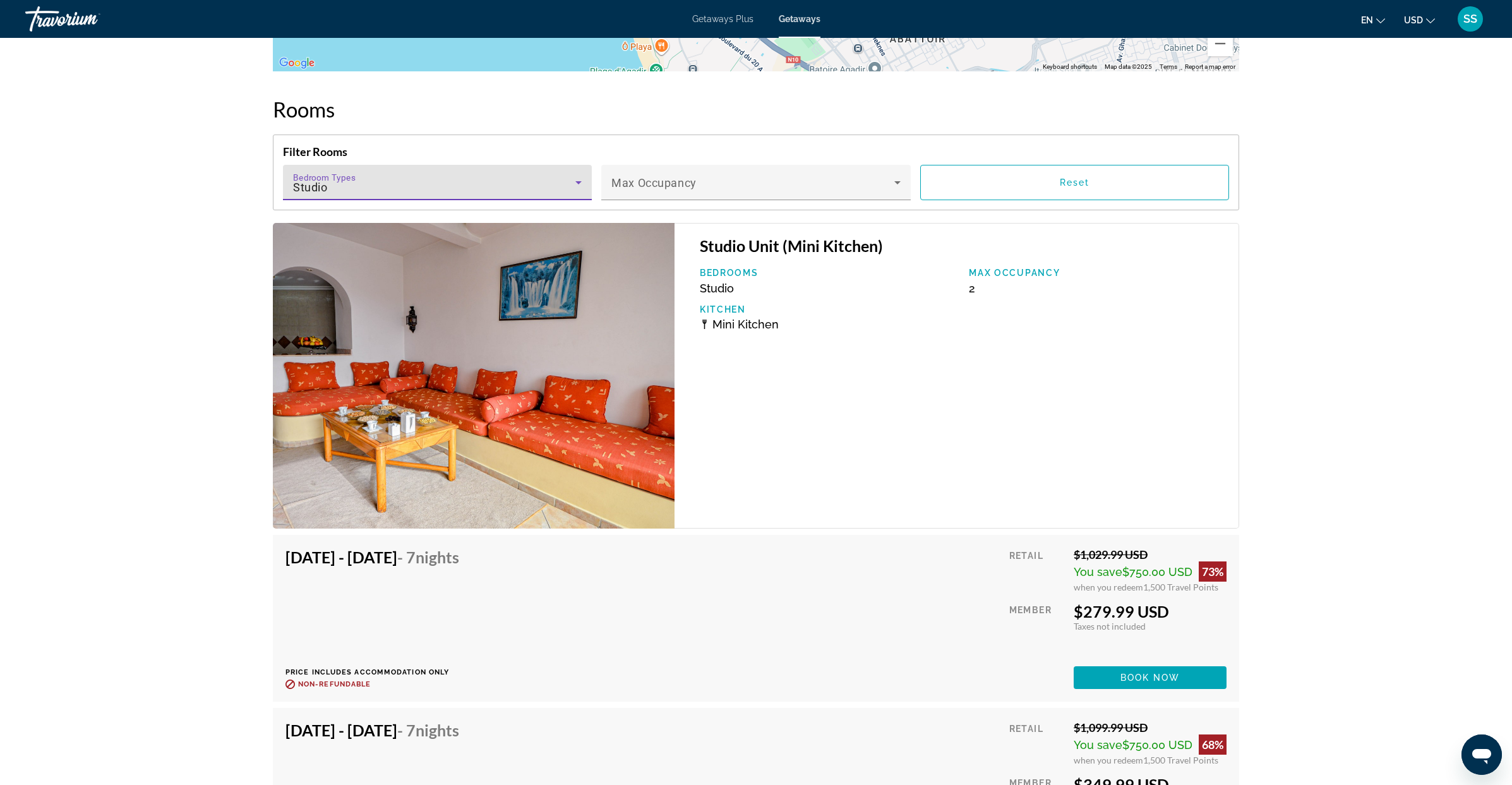
click at [582, 183] on icon "Main content" at bounding box center [578, 182] width 15 height 15
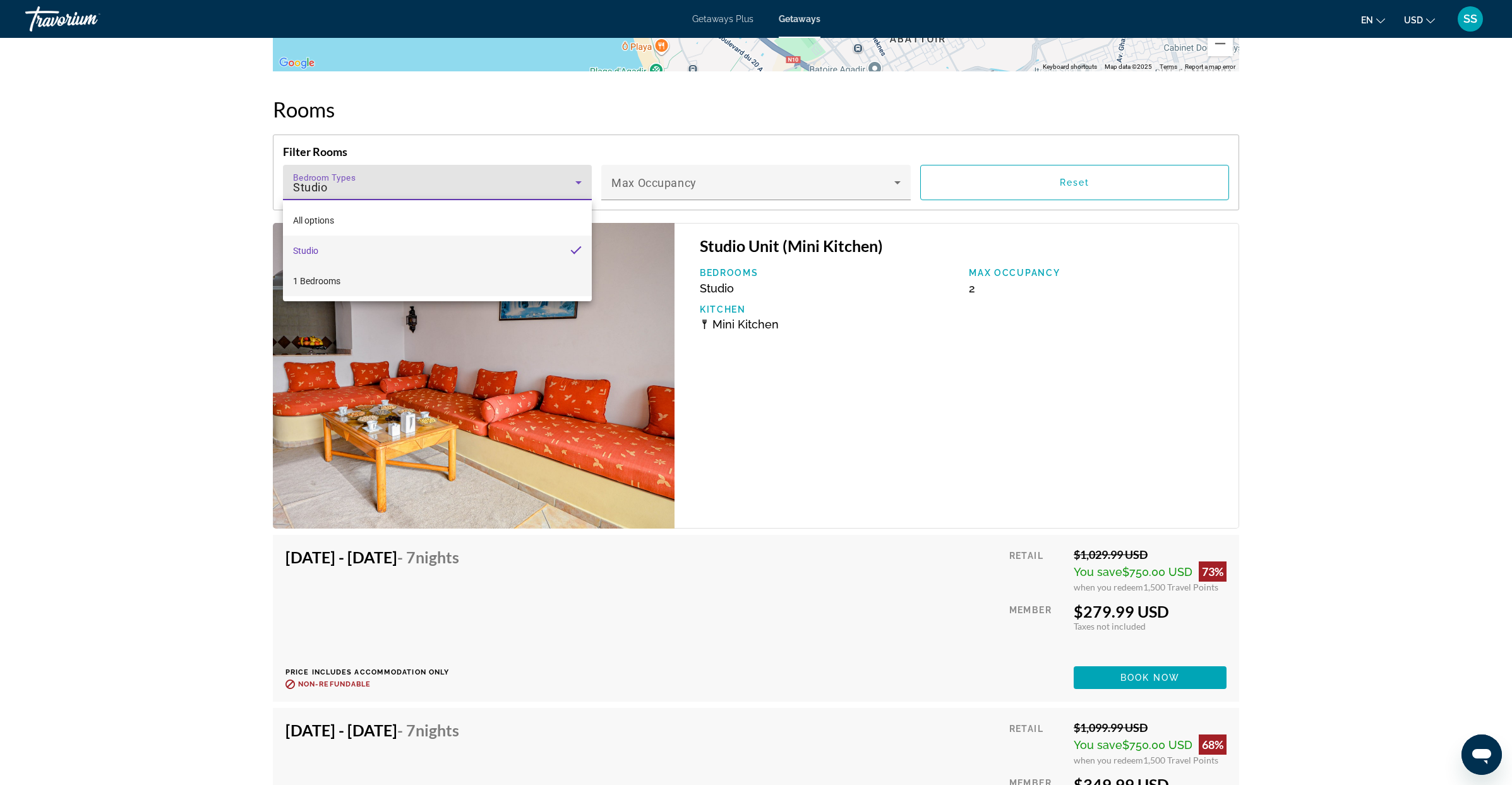
click at [530, 282] on mat-option "1 Bedrooms" at bounding box center [438, 281] width 309 height 30
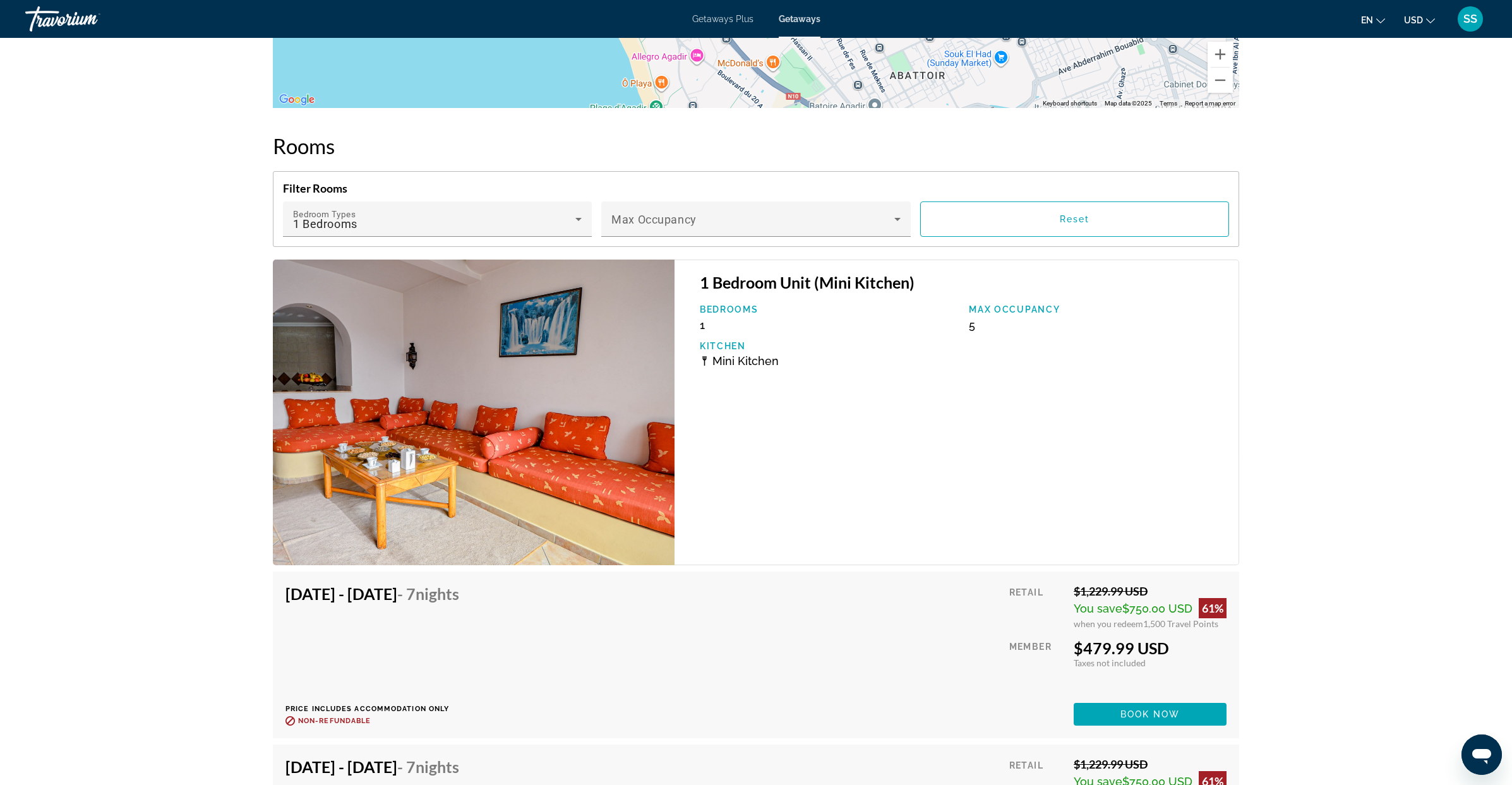
scroll to position [1627, 0]
click at [409, 470] on img "Main content" at bounding box center [473, 411] width 401 height 305
click at [737, 308] on p "Bedrooms" at bounding box center [828, 308] width 257 height 10
click at [592, 405] on img "Main content" at bounding box center [473, 411] width 401 height 305
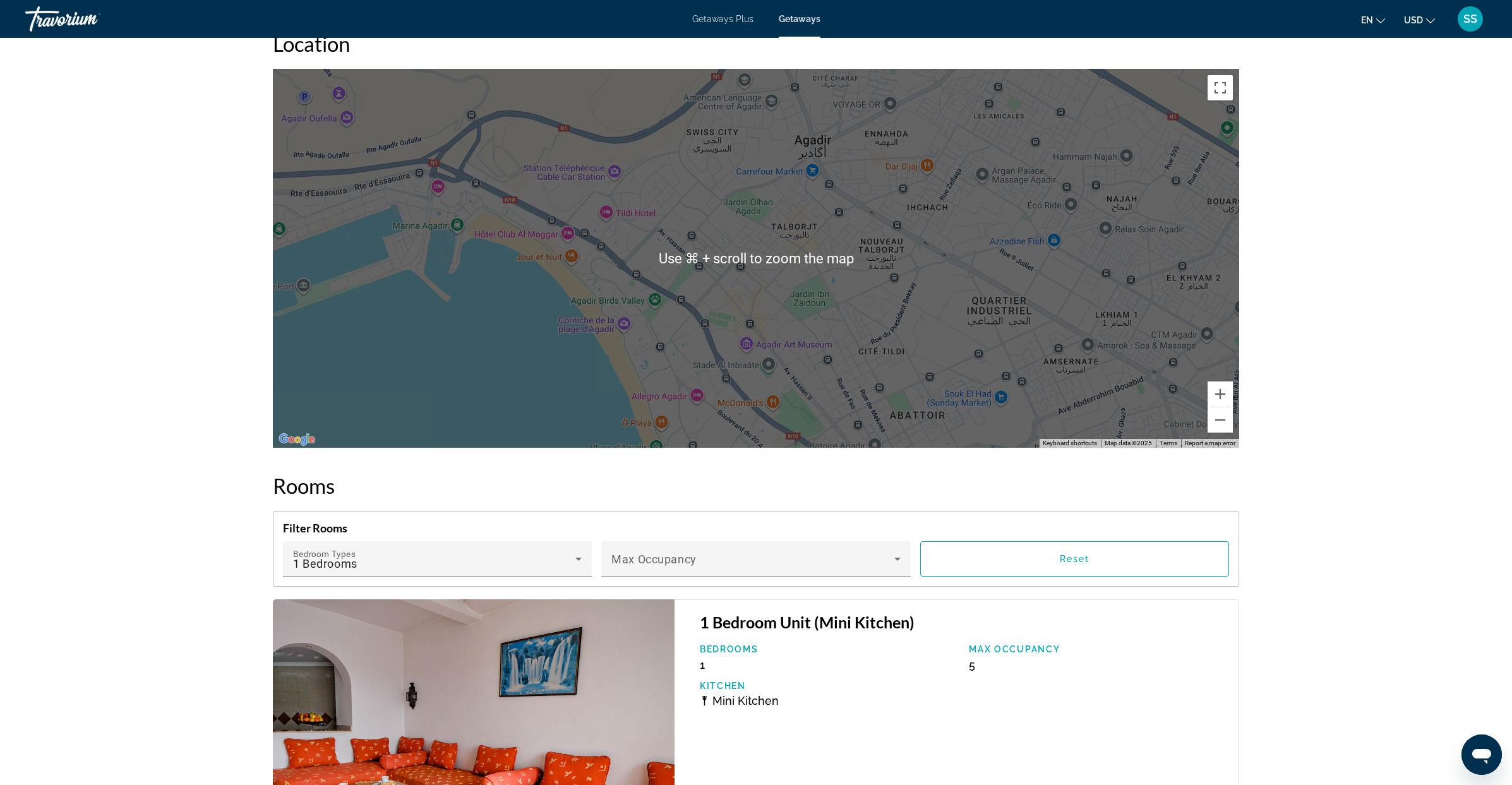
scroll to position [1288, 0]
click at [581, 557] on icon "Main content" at bounding box center [578, 558] width 15 height 15
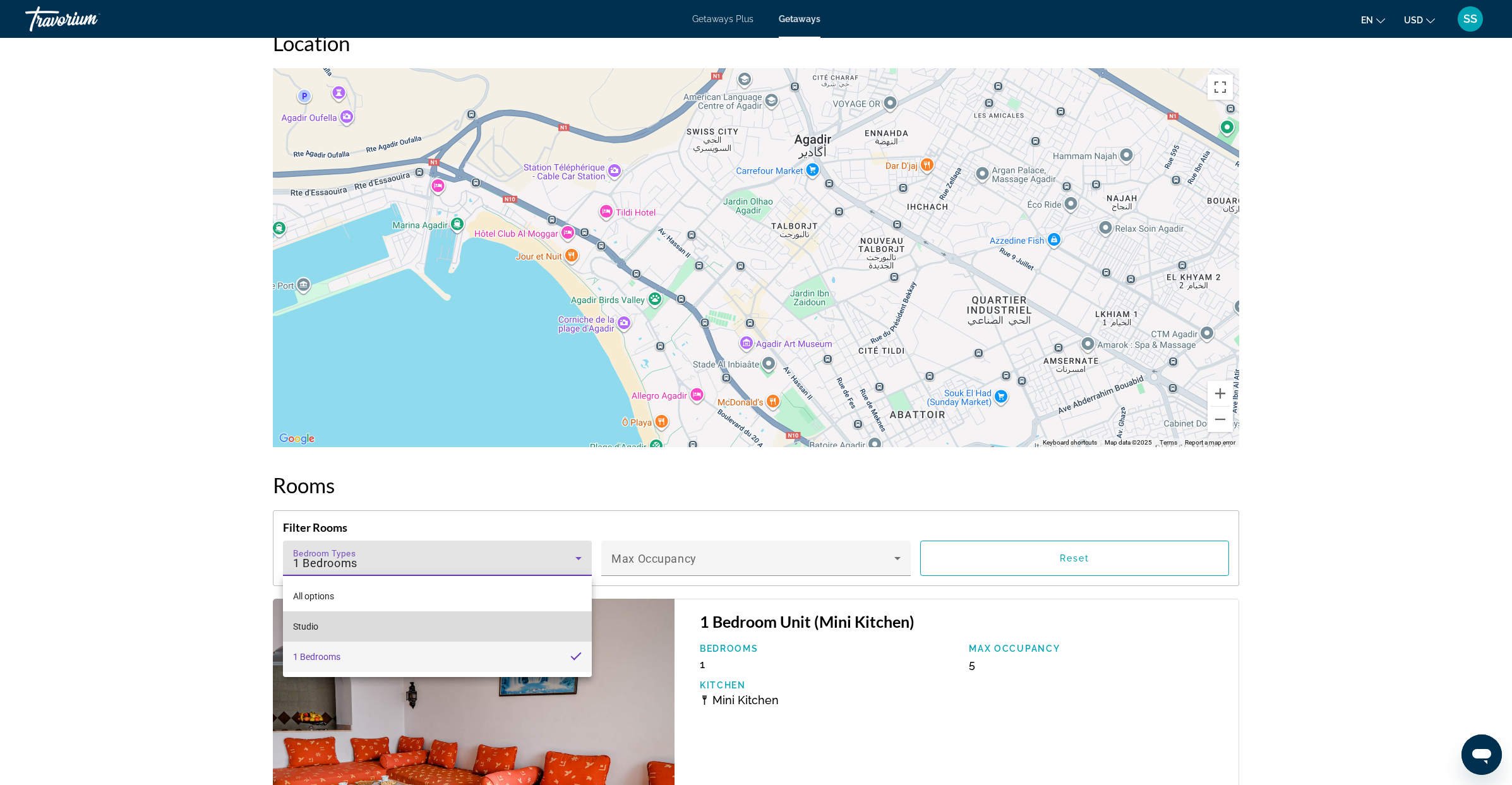
click at [395, 628] on mat-option "Studio" at bounding box center [438, 626] width 309 height 30
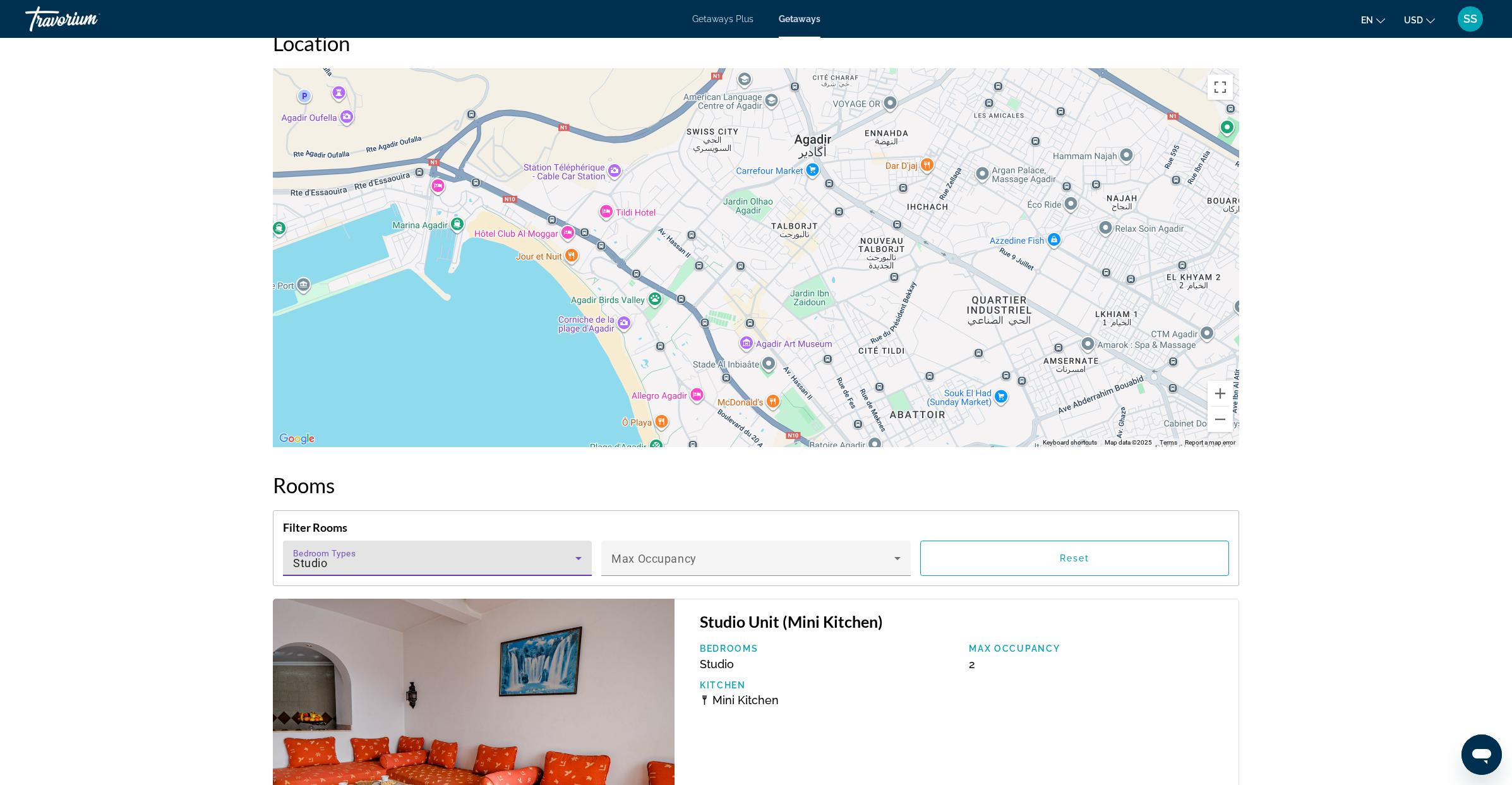
click at [1396, 557] on div "prev next [GEOGRAPHIC_DATA], [GEOGRAPHIC_DATA] Intouriste Agadir Resort Address…" at bounding box center [756, 16] width 1512 height 2532
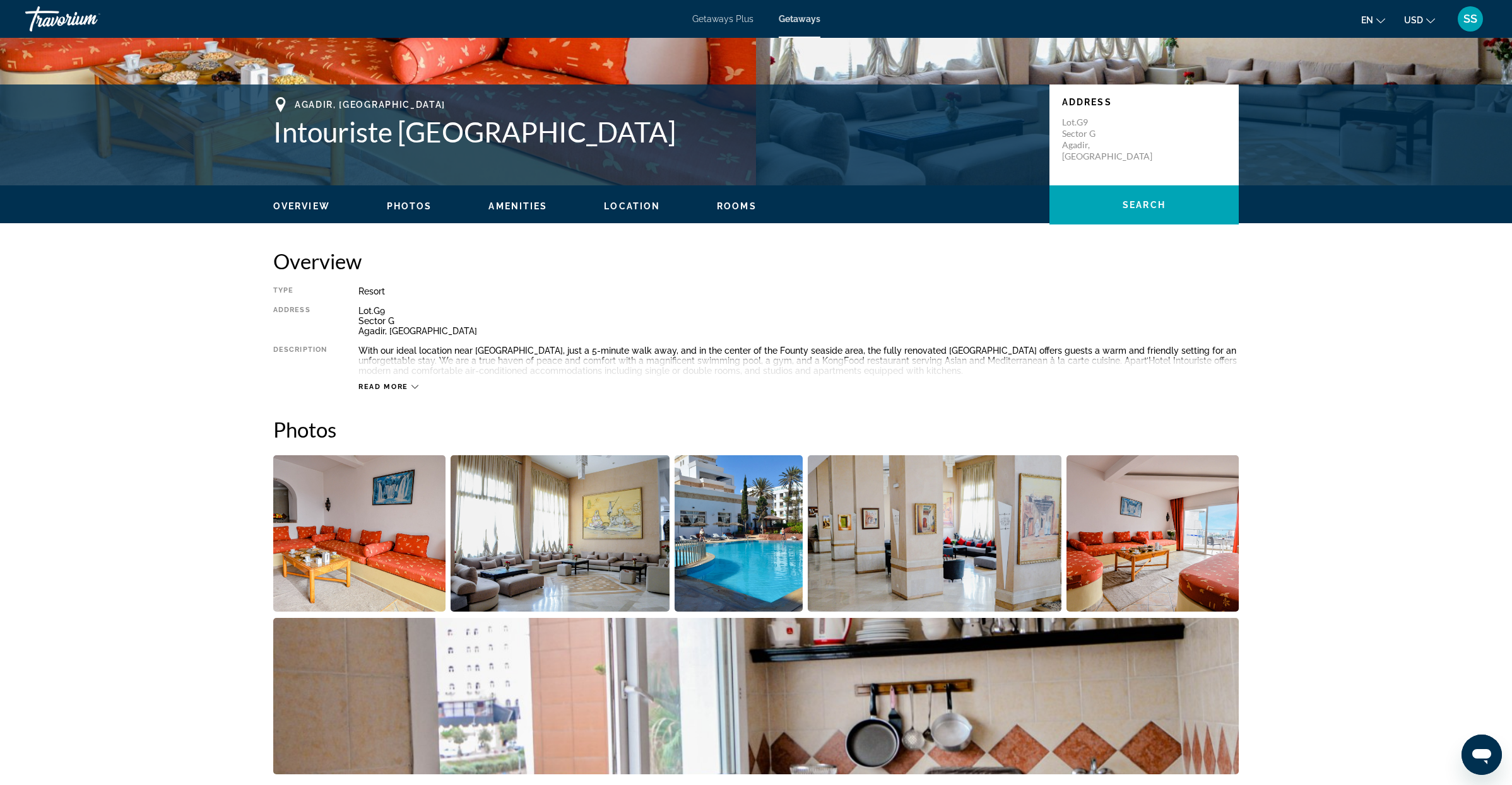
scroll to position [238, 0]
